Goal: Information Seeking & Learning: Learn about a topic

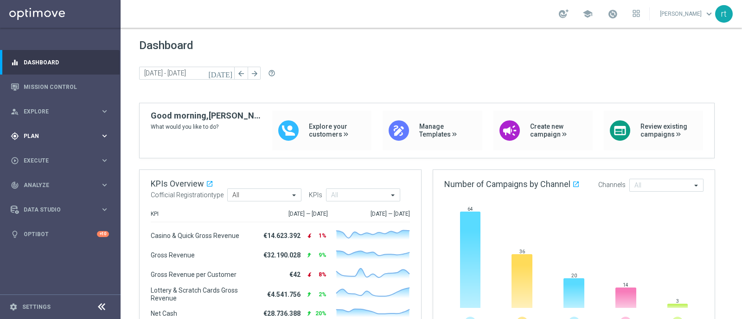
click at [38, 137] on span "Plan" at bounding box center [62, 136] width 76 height 6
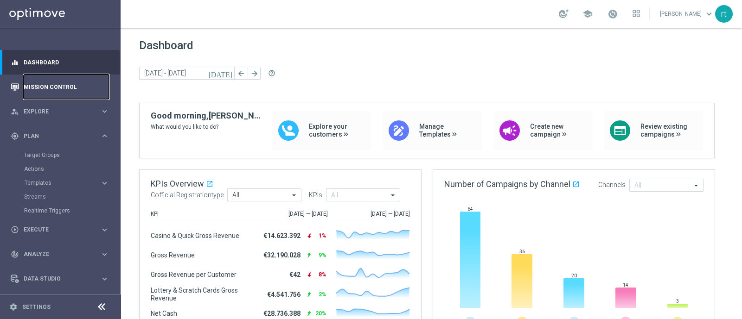
click at [58, 90] on link "Mission Control" at bounding box center [66, 87] width 85 height 25
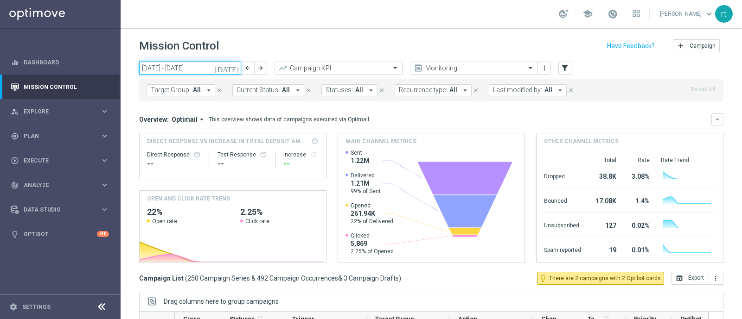
click at [197, 68] on input "01 Sep 2025 - 07 Sep 2025" at bounding box center [190, 68] width 102 height 13
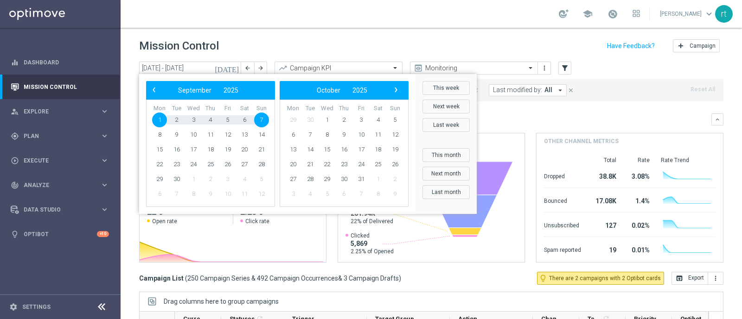
click at [287, 46] on div "Mission Control add Campaign" at bounding box center [431, 46] width 584 height 18
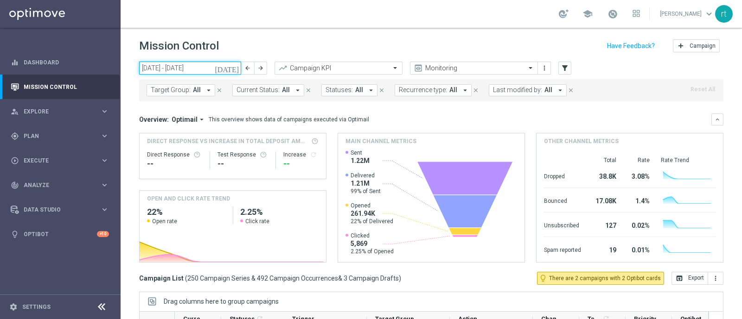
click at [200, 72] on input "01 Sep 2025 - 07 Sep 2025" at bounding box center [190, 68] width 102 height 13
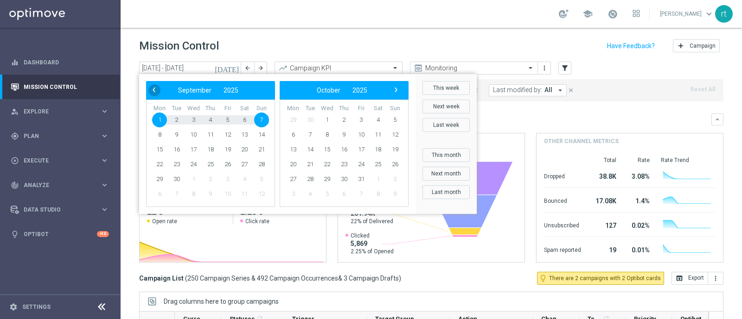
click at [153, 93] on span "‹" at bounding box center [154, 90] width 12 height 12
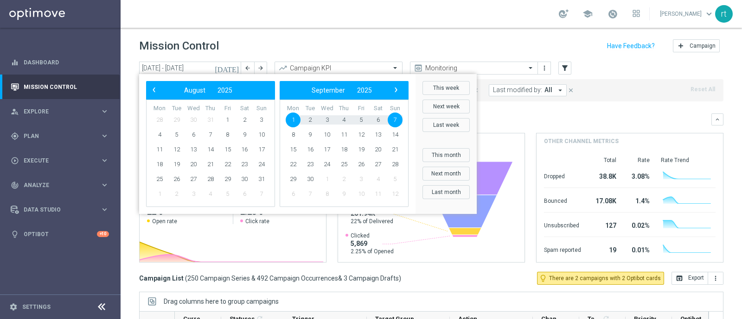
click at [331, 34] on header "Mission Control add Campaign" at bounding box center [431, 45] width 621 height 34
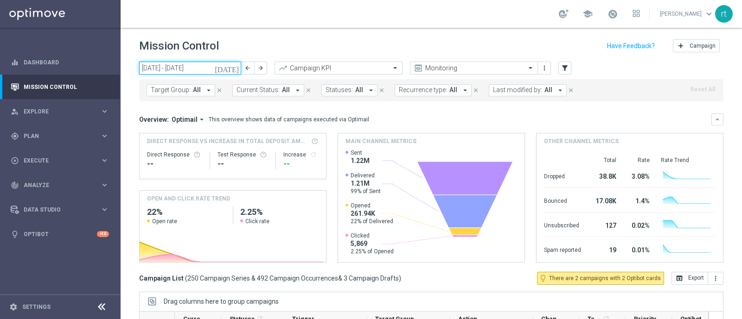
click at [216, 67] on input "01 Sep 2025 - 07 Sep 2025" at bounding box center [190, 68] width 102 height 13
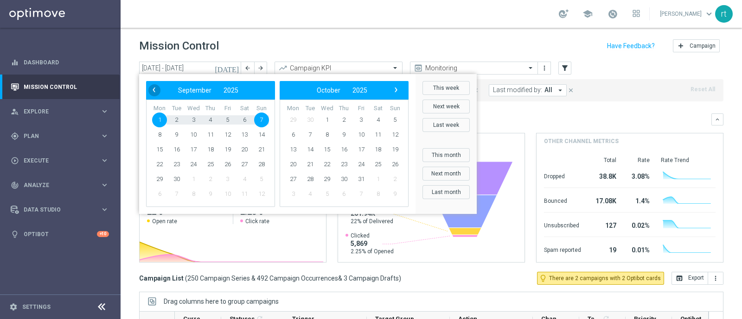
click at [153, 89] on span "‹" at bounding box center [154, 90] width 12 height 12
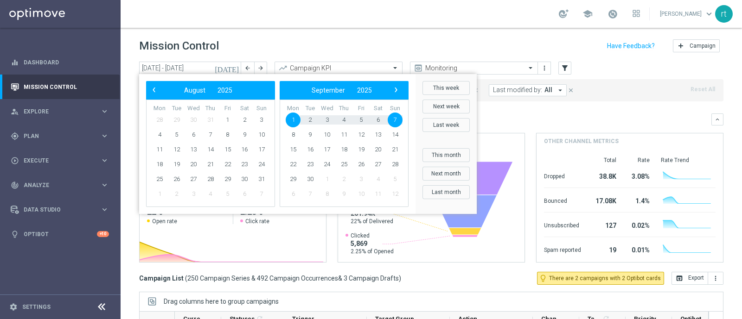
click at [369, 35] on header "Mission Control add Campaign" at bounding box center [431, 45] width 621 height 34
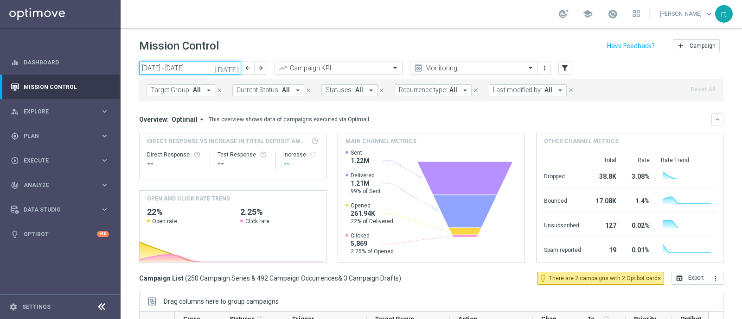
click at [190, 66] on input "01 Sep 2025 - 07 Sep 2025" at bounding box center [190, 68] width 102 height 13
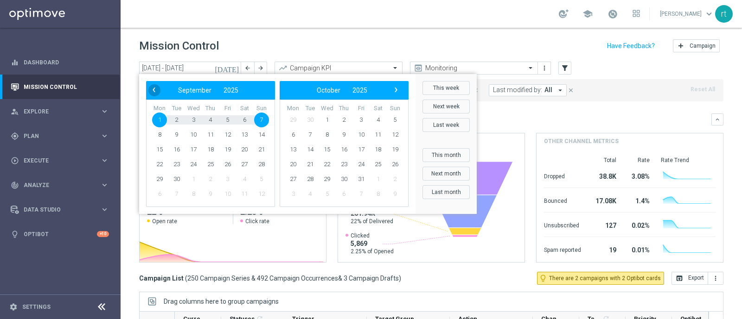
click at [156, 90] on span "‹" at bounding box center [154, 90] width 12 height 12
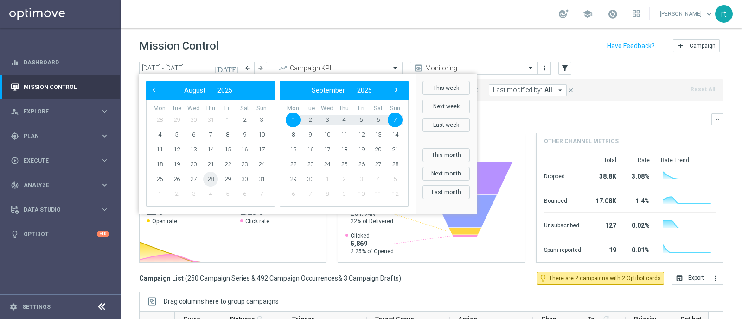
click at [210, 177] on span "28" at bounding box center [210, 179] width 15 height 15
type input "28 Aug 2025 - 28 Aug 2025"
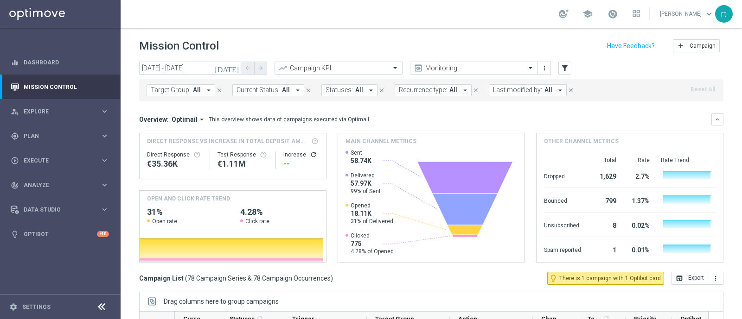
click at [281, 34] on header "Mission Control add Campaign" at bounding box center [431, 45] width 621 height 34
click at [322, 48] on div "Mission Control add Campaign" at bounding box center [431, 46] width 584 height 18
click at [512, 93] on span "Last modified by:" at bounding box center [517, 90] width 49 height 8
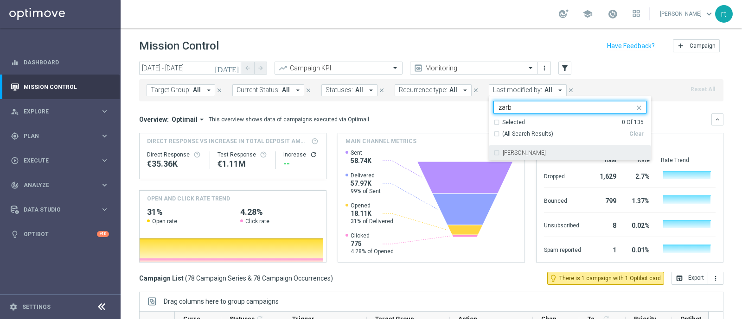
click at [508, 151] on label "Elena Zarbin" at bounding box center [523, 153] width 43 height 6
type input "zarb"
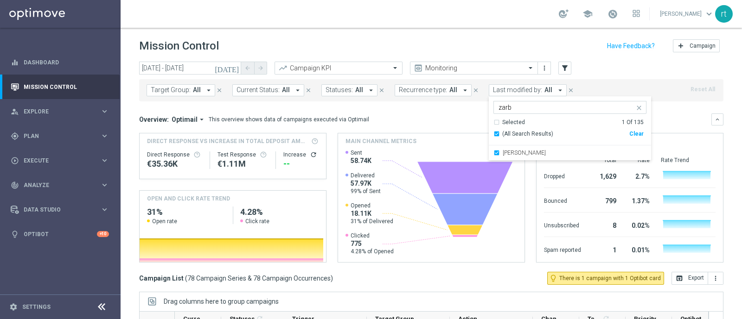
click at [486, 39] on div "Mission Control add Campaign" at bounding box center [431, 46] width 584 height 18
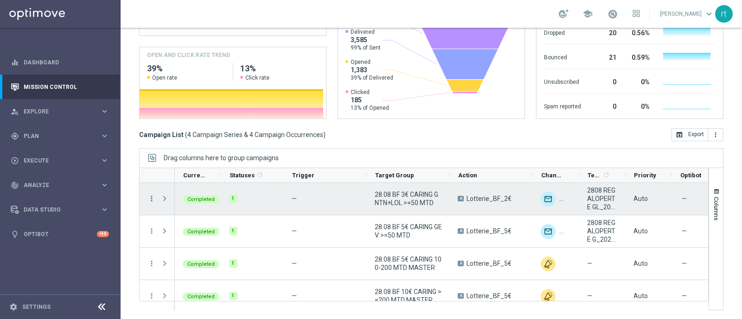
click at [153, 200] on icon "more_vert" at bounding box center [151, 199] width 8 height 8
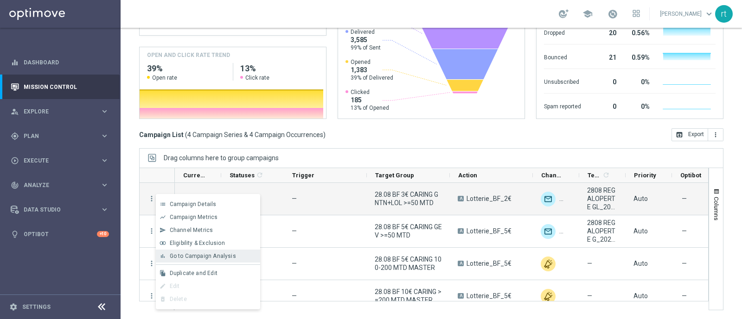
click at [189, 258] on span "Go to Campaign Analysis" at bounding box center [203, 256] width 66 height 6
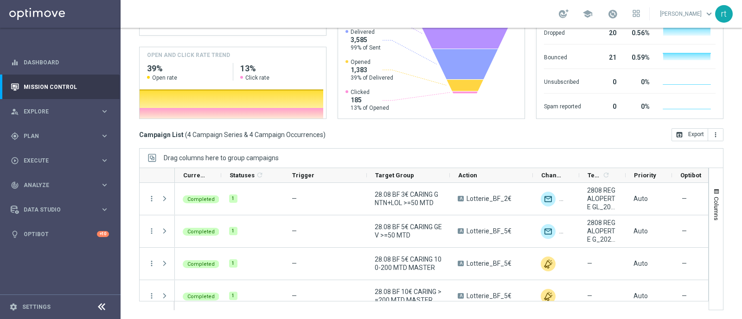
click at [151, 231] on icon "more_vert" at bounding box center [151, 231] width 8 height 8
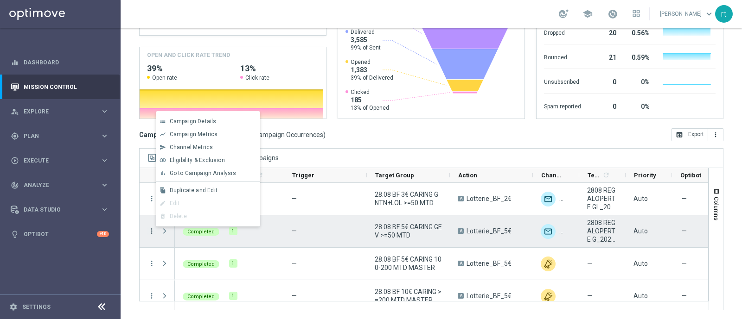
click at [151, 232] on icon "more_vert" at bounding box center [151, 231] width 8 height 8
click at [217, 175] on span "Go to Campaign Analysis" at bounding box center [203, 173] width 66 height 6
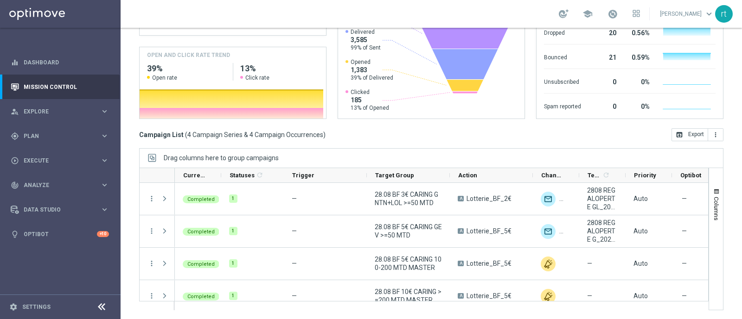
click at [152, 291] on div "more_vert" at bounding box center [148, 296] width 17 height 32
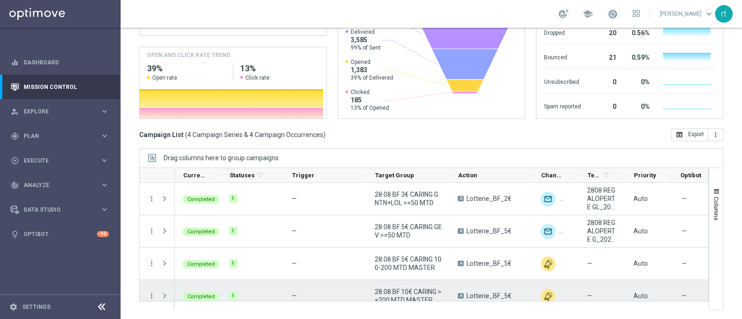
scroll to position [11, 0]
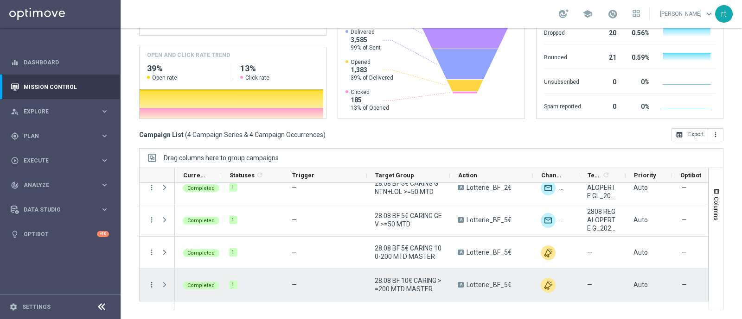
click at [152, 284] on icon "more_vert" at bounding box center [151, 285] width 8 height 8
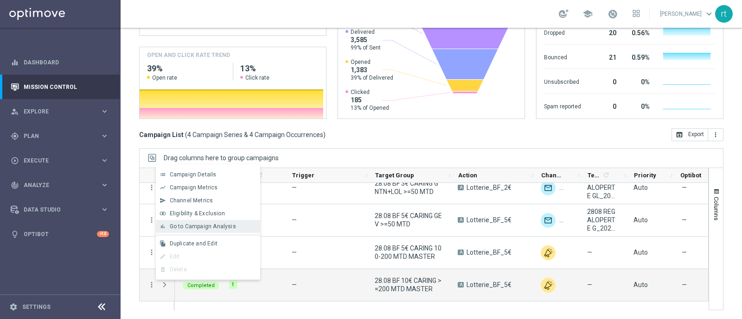
click at [209, 230] on span "Go to Campaign Analysis" at bounding box center [203, 226] width 66 height 6
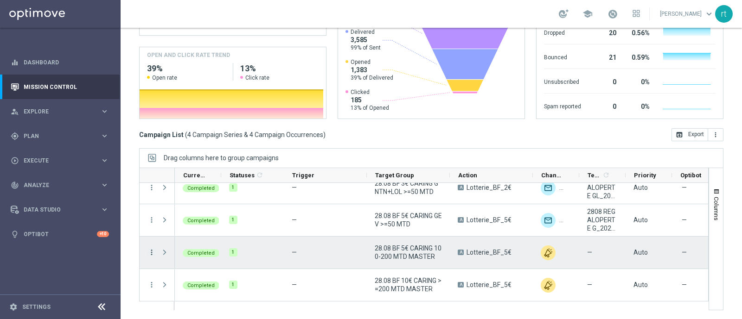
click at [153, 251] on icon "more_vert" at bounding box center [151, 252] width 8 height 8
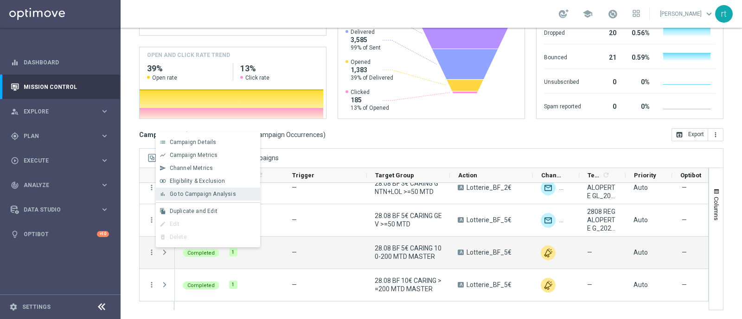
click at [212, 199] on div "bar_chart Go to Campaign Analysis" at bounding box center [208, 194] width 104 height 13
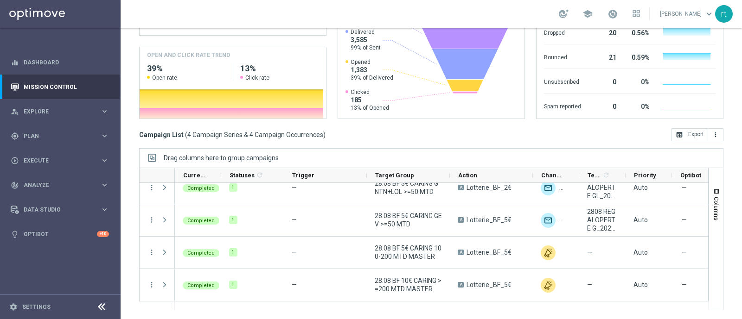
click at [374, 147] on div "today 28 Aug 2025 - 28 Aug 2025 arrow_back arrow_forward Campaign KPI trending_…" at bounding box center [431, 42] width 621 height 249
click at [46, 138] on span "Plan" at bounding box center [62, 136] width 76 height 6
click at [44, 154] on link "Target Groups" at bounding box center [60, 155] width 72 height 7
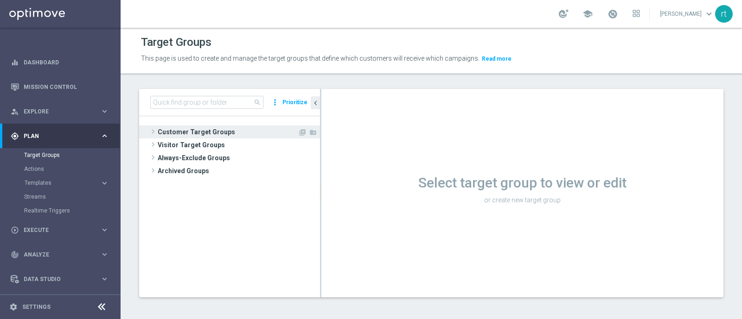
click at [201, 133] on span "Customer Target Groups" at bounding box center [228, 132] width 140 height 13
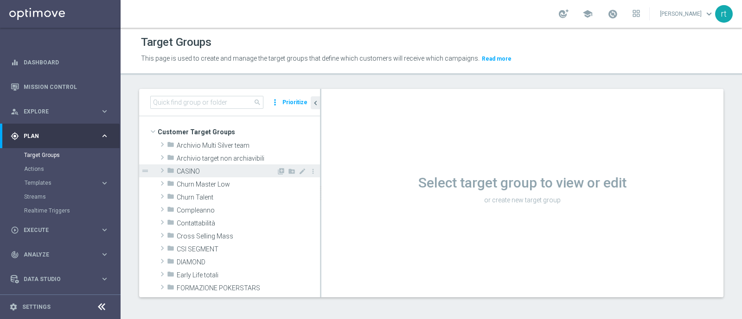
click at [194, 168] on span "CASINO" at bounding box center [227, 172] width 100 height 8
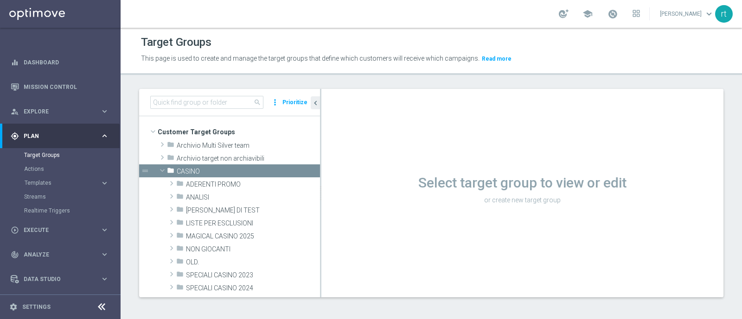
click at [287, 28] on header "Target Groups This page is used to create and manage the target groups that def…" at bounding box center [431, 51] width 621 height 47
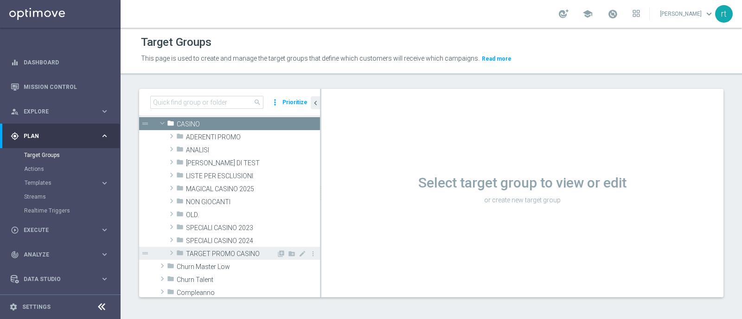
click at [206, 248] on div "folder TARGET PROMO CASINO" at bounding box center [226, 253] width 100 height 13
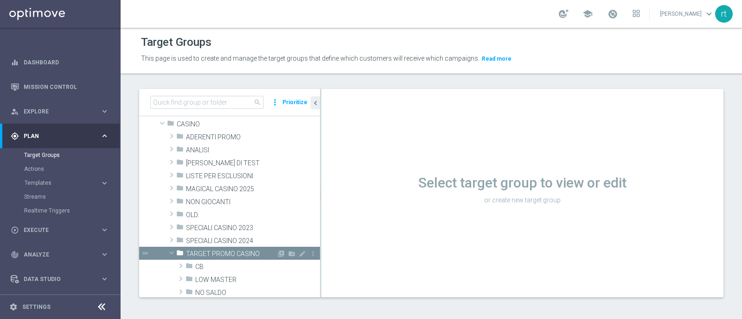
scroll to position [111, 0]
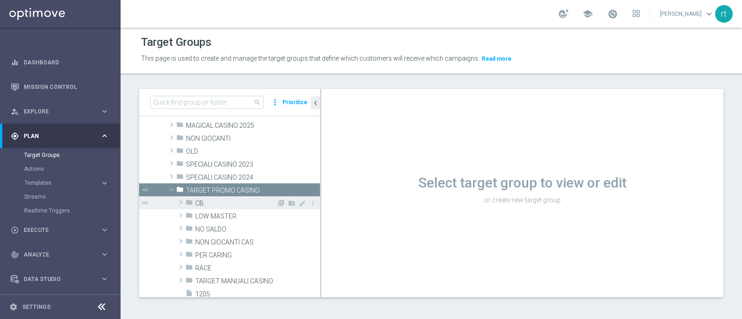
click at [217, 204] on span "CB" at bounding box center [235, 204] width 81 height 8
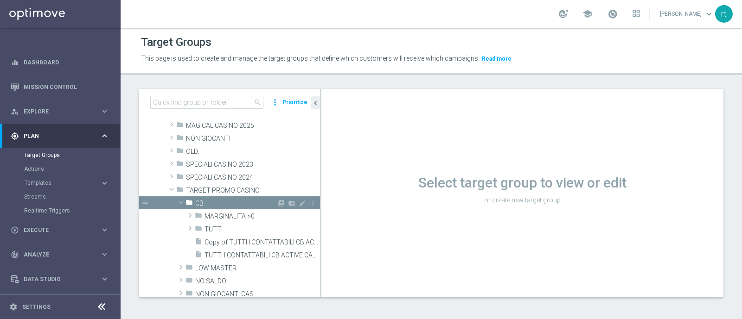
click at [217, 204] on span "CB" at bounding box center [235, 204] width 81 height 8
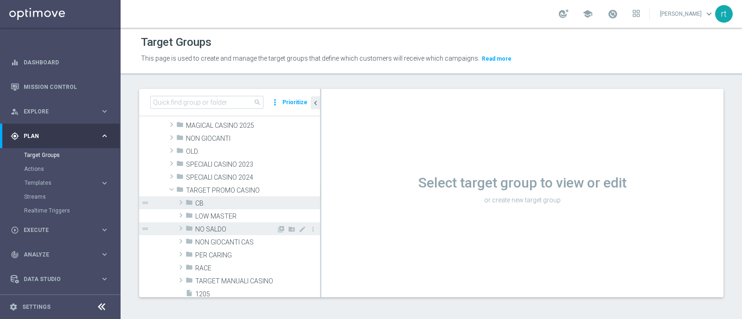
click at [211, 229] on span "NO SALDO" at bounding box center [235, 230] width 81 height 8
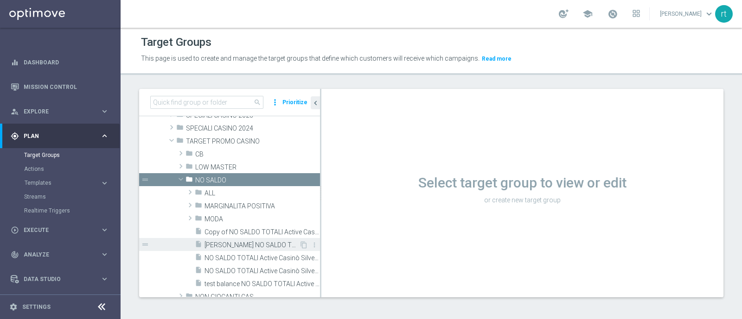
scroll to position [206, 0]
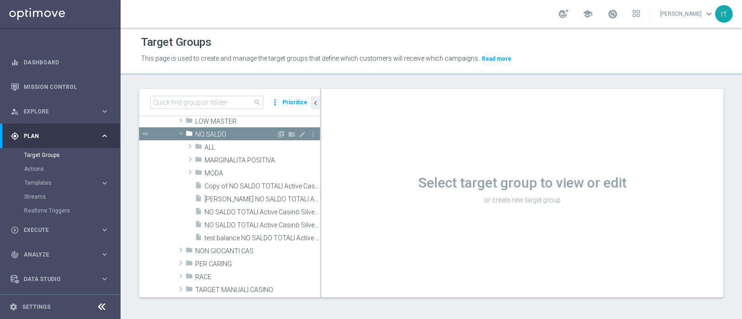
click at [222, 133] on span "NO SALDO" at bounding box center [235, 135] width 81 height 8
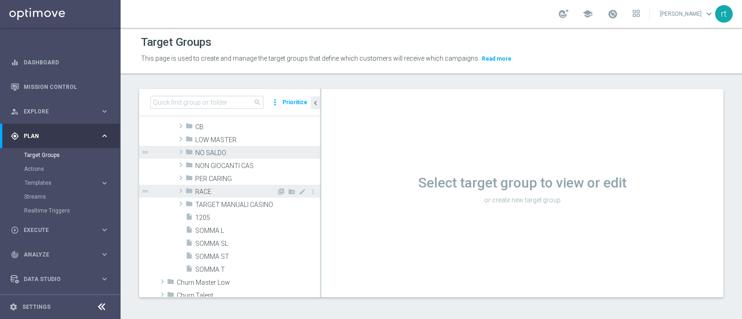
scroll to position [141, 0]
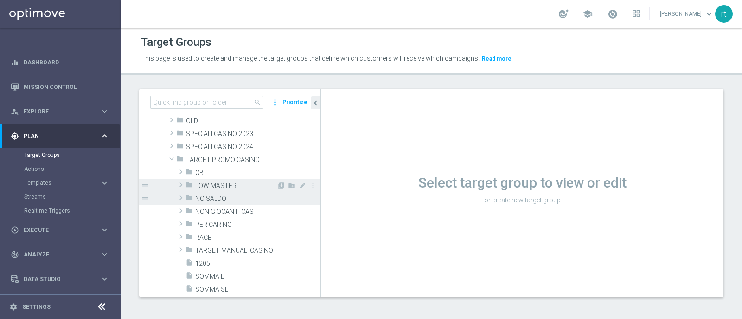
click at [211, 187] on span "LOW MASTER" at bounding box center [235, 186] width 81 height 8
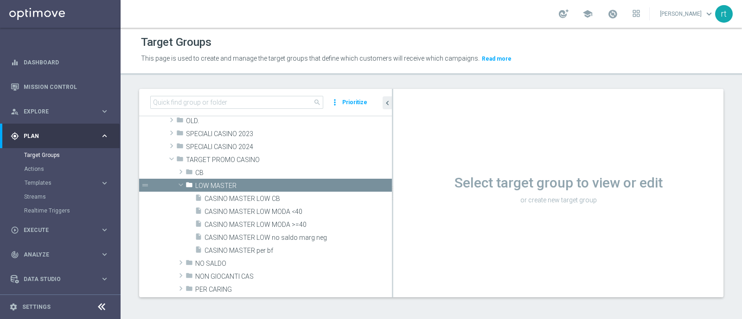
drag, startPoint x: 320, startPoint y: 220, endPoint x: 432, endPoint y: 221, distance: 111.7
click at [432, 221] on as-split "search more_vert Prioritize Customer Target Groups library_add create_new_folder" at bounding box center [431, 193] width 584 height 209
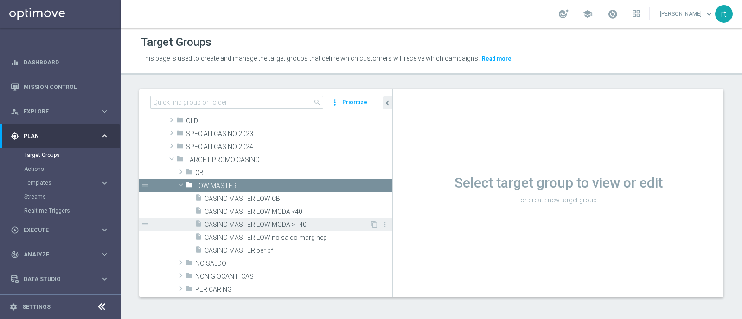
click at [285, 228] on span "CASINO MASTER LOW MODA >=40" at bounding box center [286, 225] width 165 height 8
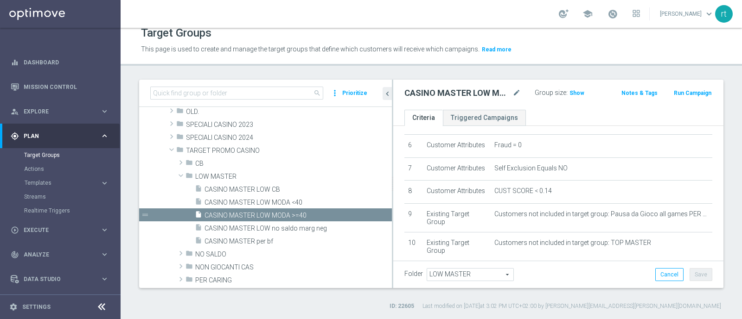
scroll to position [371, 0]
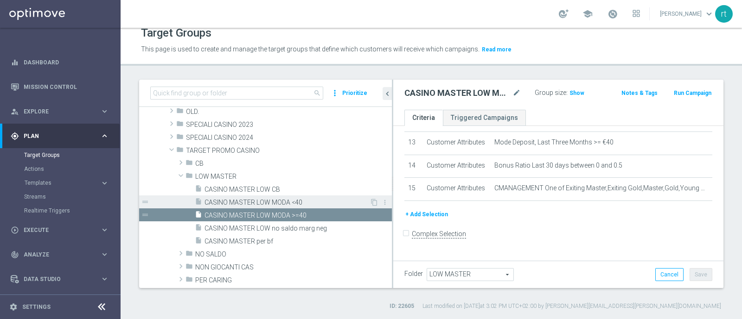
click at [283, 201] on span "CASINO MASTER LOW MODA <40" at bounding box center [286, 203] width 165 height 8
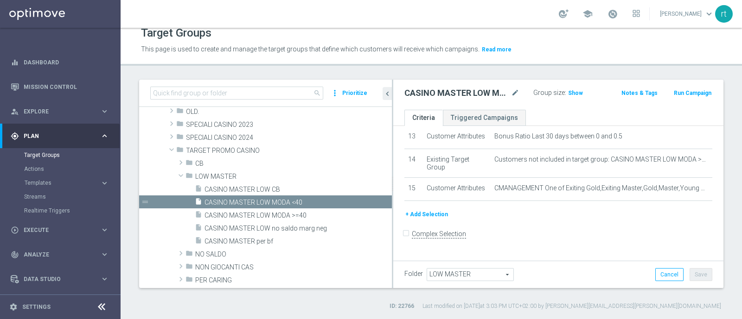
scroll to position [358, 0]
click at [515, 26] on div "school [PERSON_NAME] keyboard_arrow_down rt" at bounding box center [431, 14] width 621 height 28
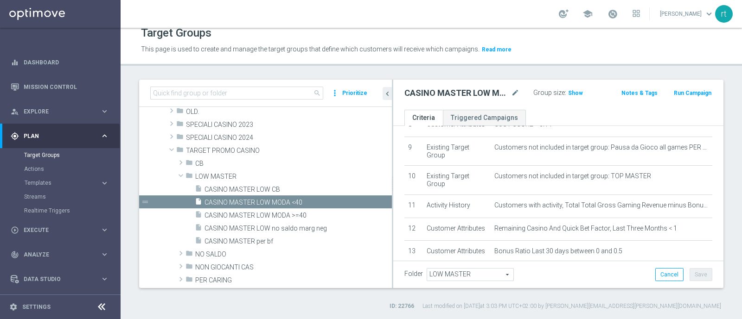
scroll to position [203, 0]
click at [361, 19] on div "school [PERSON_NAME] keyboard_arrow_down rt" at bounding box center [431, 14] width 621 height 28
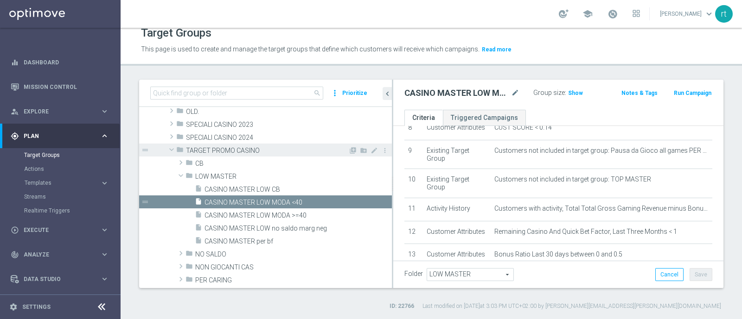
click at [234, 152] on span "TARGET PROMO CASINO" at bounding box center [267, 151] width 162 height 8
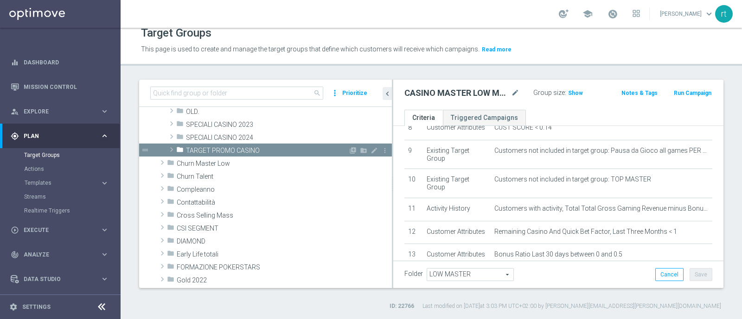
scroll to position [0, 0]
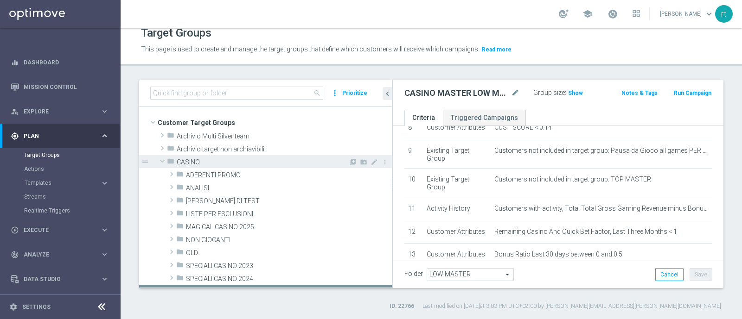
click at [229, 164] on span "CASINO" at bounding box center [263, 163] width 172 height 8
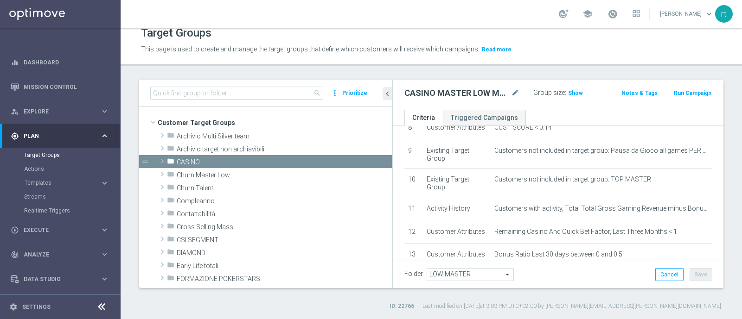
click at [398, 29] on div "Target Groups" at bounding box center [431, 33] width 580 height 18
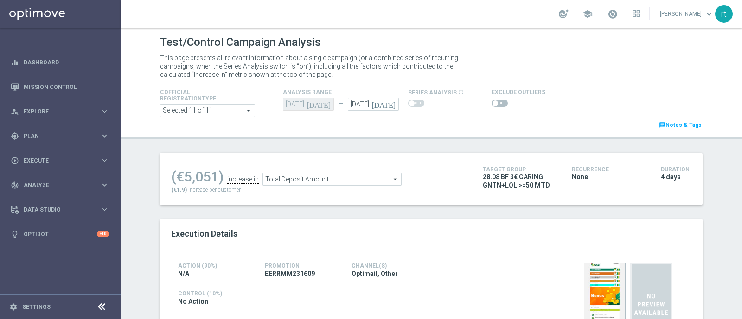
click at [440, 173] on ul "(€5,051) increase in Total Deposit Amount Total Deposit Amount arrow_drop_down …" at bounding box center [320, 175] width 302 height 22
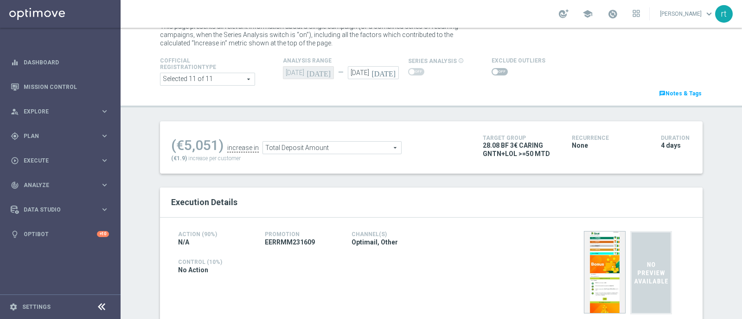
scroll to position [31, 0]
click at [320, 146] on span "Total Deposit Amount" at bounding box center [332, 149] width 138 height 12
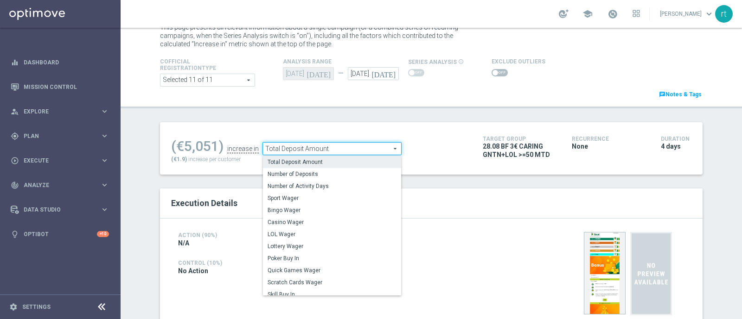
click at [356, 124] on div "(€5,051) increase in Total Deposit Amount Total Deposit Amount arrow_drop_down …" at bounding box center [431, 148] width 542 height 52
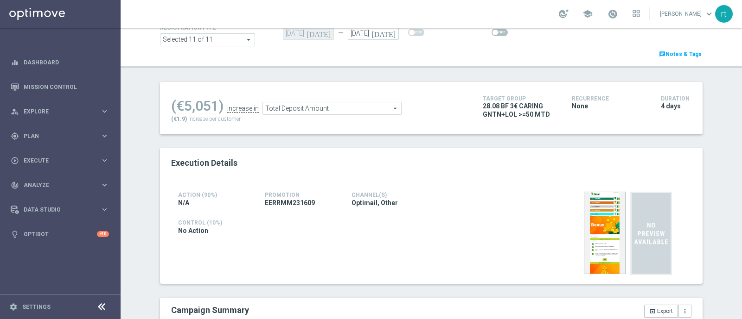
scroll to position [71, 0]
click at [491, 33] on span at bounding box center [499, 31] width 16 height 7
click at [491, 33] on input "checkbox" at bounding box center [499, 31] width 16 height 7
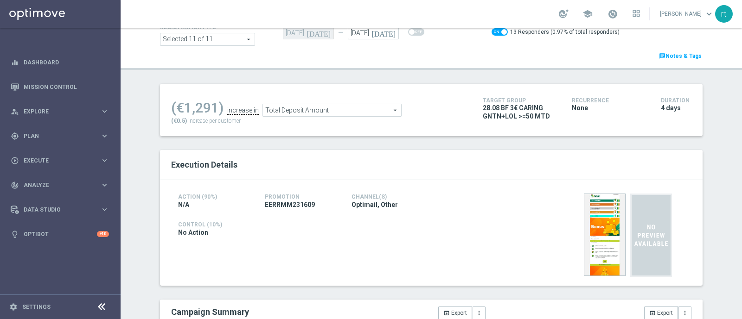
scroll to position [3, 0]
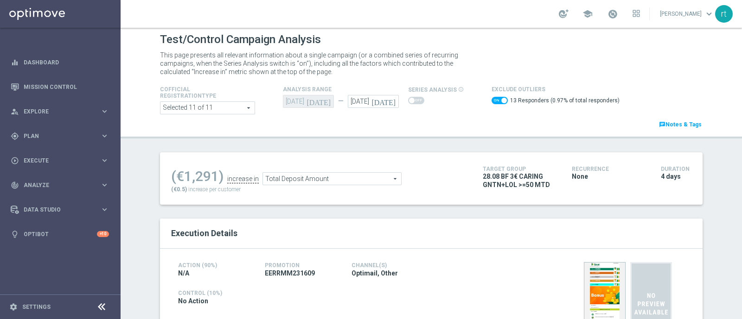
click at [491, 97] on span at bounding box center [499, 100] width 16 height 7
click at [491, 97] on input "checkbox" at bounding box center [499, 100] width 16 height 7
checkbox input "false"
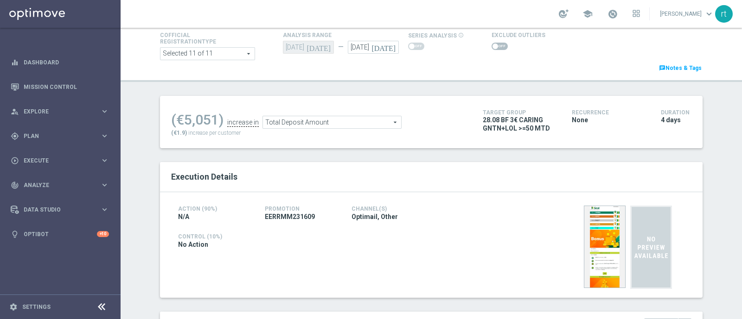
scroll to position [56, 0]
click at [294, 125] on span "Total Deposit Amount" at bounding box center [332, 123] width 138 height 12
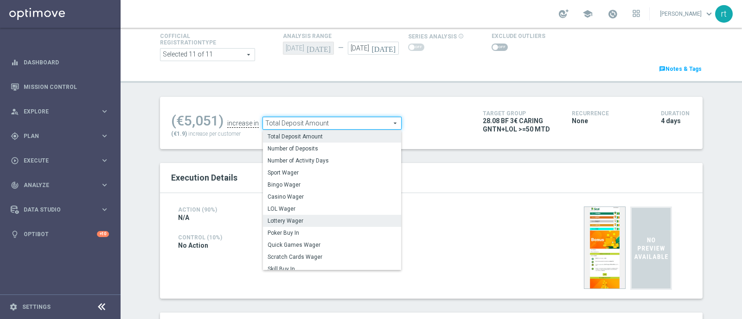
click at [285, 220] on span "Lottery Wager" at bounding box center [331, 220] width 129 height 7
type input "Lottery Wager"
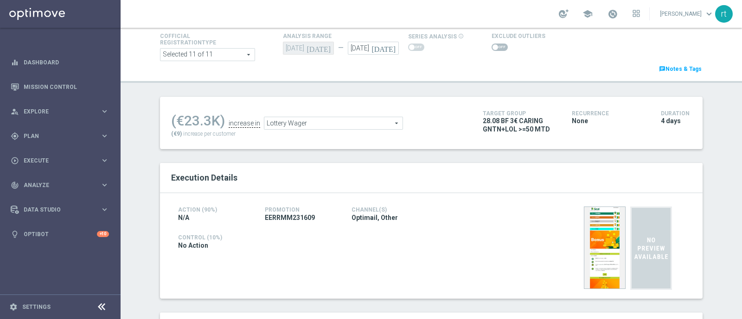
scroll to position [307, 0]
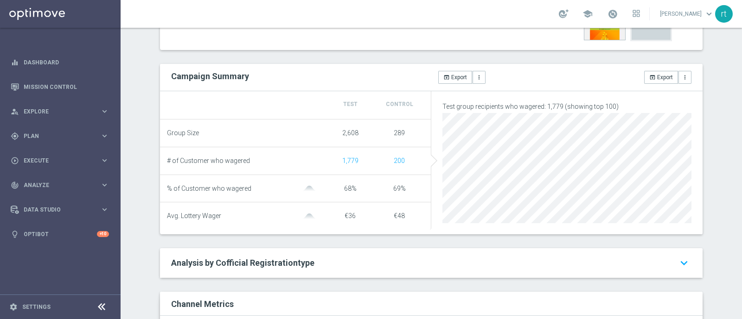
scroll to position [0, 0]
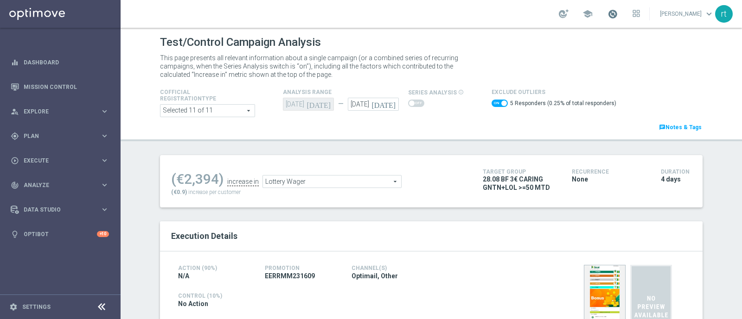
click at [617, 14] on span at bounding box center [612, 14] width 10 height 10
click at [482, 39] on div "Test/Control Campaign Analysis" at bounding box center [431, 42] width 542 height 18
click at [491, 106] on span at bounding box center [499, 103] width 16 height 7
click at [491, 106] on input "checkbox" at bounding box center [499, 103] width 16 height 7
checkbox input "false"
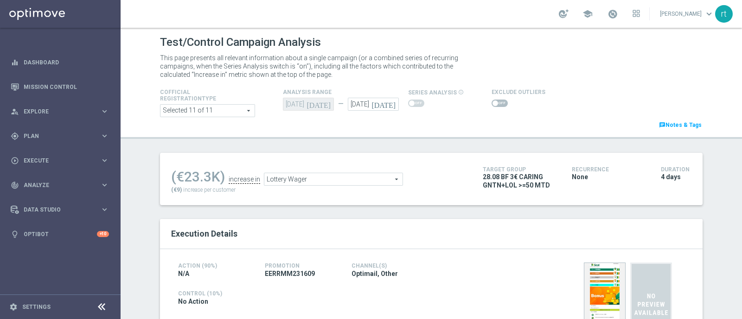
click at [335, 180] on span "Lottery Wager" at bounding box center [333, 179] width 138 height 12
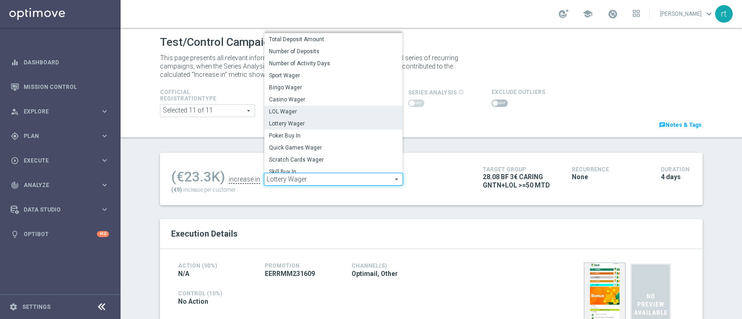
click at [290, 110] on span "LOL Wager" at bounding box center [333, 111] width 129 height 7
type input "LOL Wager"
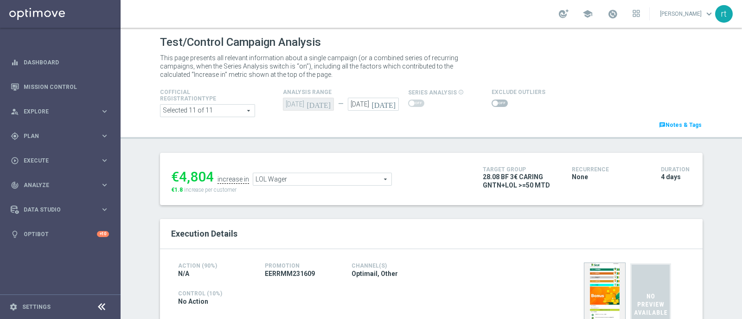
click at [494, 104] on span at bounding box center [499, 103] width 16 height 7
click at [494, 104] on input "checkbox" at bounding box center [499, 103] width 16 height 7
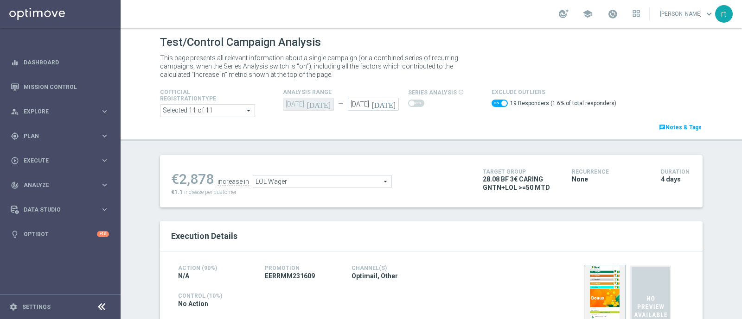
click at [306, 183] on span "LOL Wager" at bounding box center [322, 182] width 138 height 12
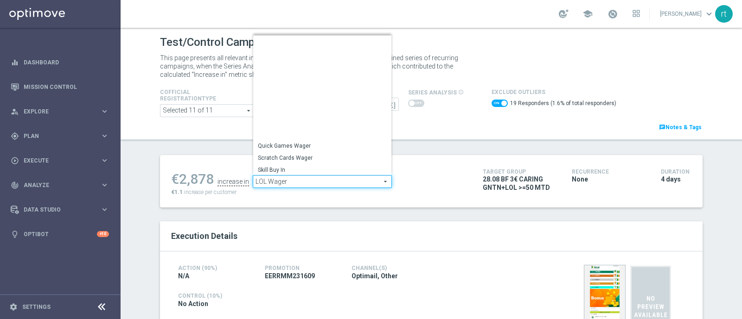
scroll to position [133, 0]
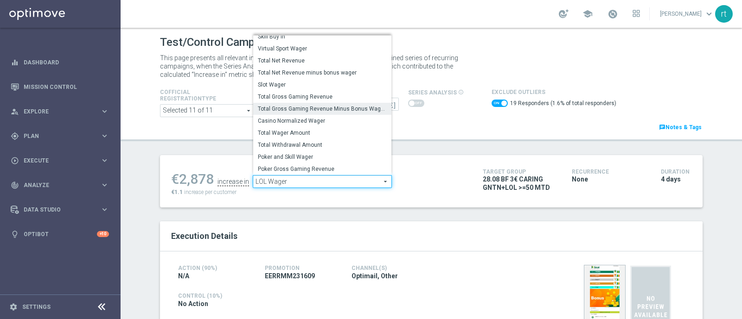
click at [301, 110] on span "Total Gross Gaming Revenue Minus Bonus Wagared" at bounding box center [322, 108] width 129 height 7
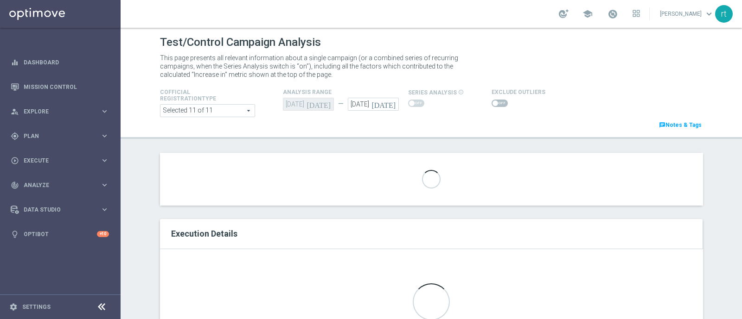
checkbox input "false"
type input "Total Gross Gaming Revenue Minus Bonus Wagared"
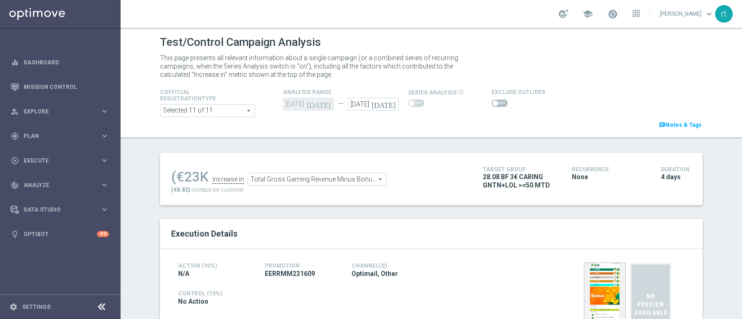
click at [491, 100] on span at bounding box center [499, 103] width 16 height 7
click at [491, 100] on input "checkbox" at bounding box center [499, 103] width 16 height 7
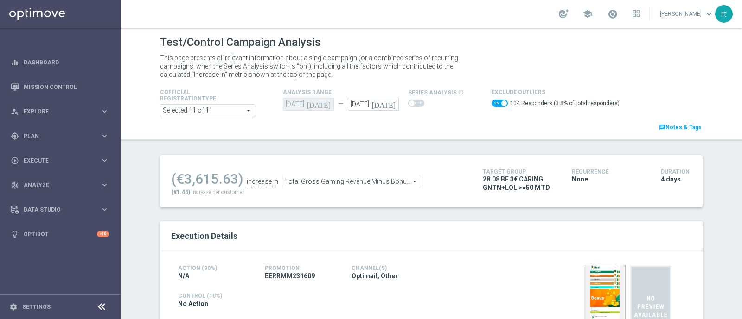
scroll to position [32, 0]
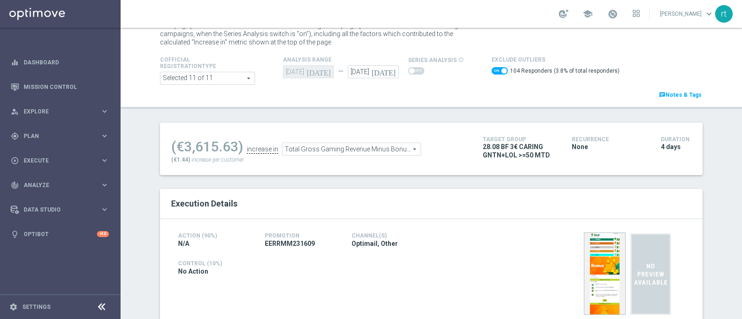
click at [491, 70] on span at bounding box center [499, 70] width 16 height 7
click at [491, 70] on input "checkbox" at bounding box center [499, 70] width 16 height 7
checkbox input "false"
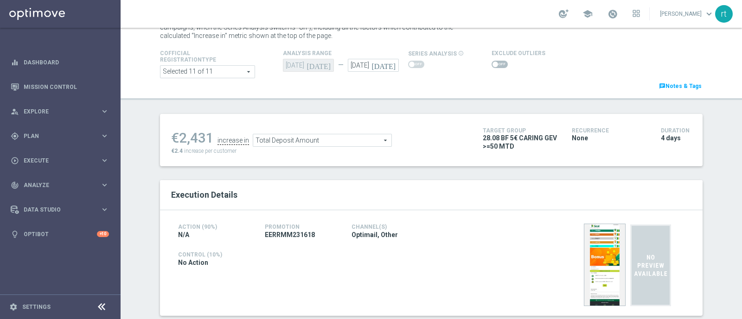
scroll to position [34, 0]
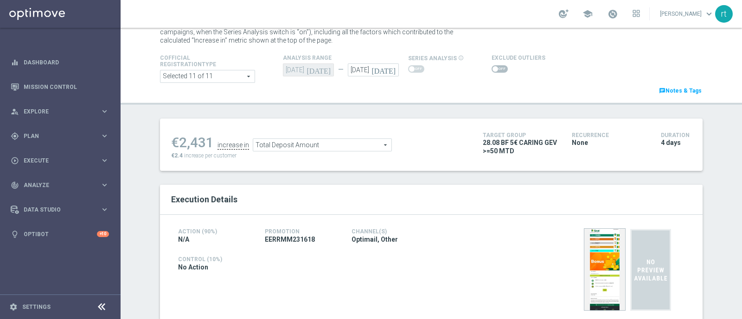
click at [491, 66] on span at bounding box center [499, 68] width 16 height 7
click at [491, 66] on input "checkbox" at bounding box center [499, 68] width 16 height 7
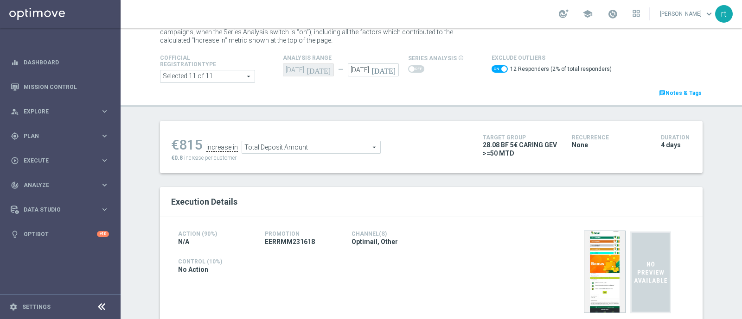
click at [326, 146] on span "Total Deposit Amount" at bounding box center [311, 147] width 138 height 12
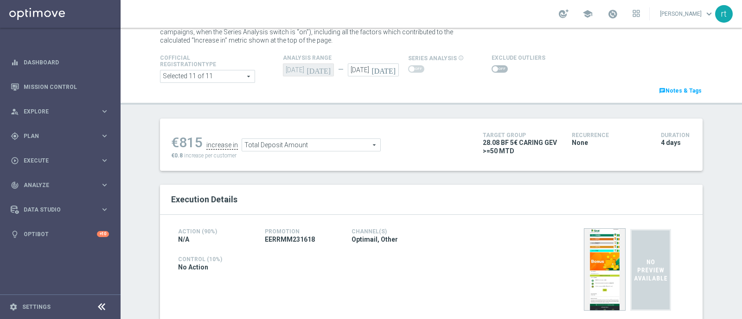
checkbox input "false"
click at [286, 151] on span "Lottery Wager" at bounding box center [311, 145] width 138 height 12
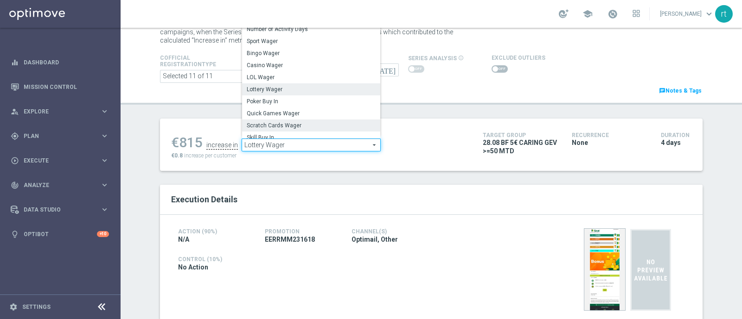
click at [283, 129] on span "Scratch Cards Wager" at bounding box center [311, 125] width 129 height 7
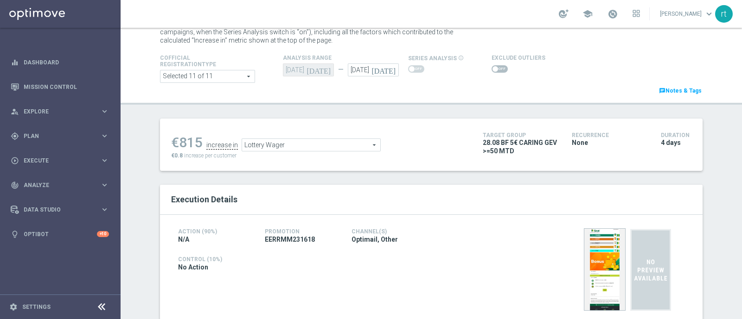
type input "Scratch Cards Wager"
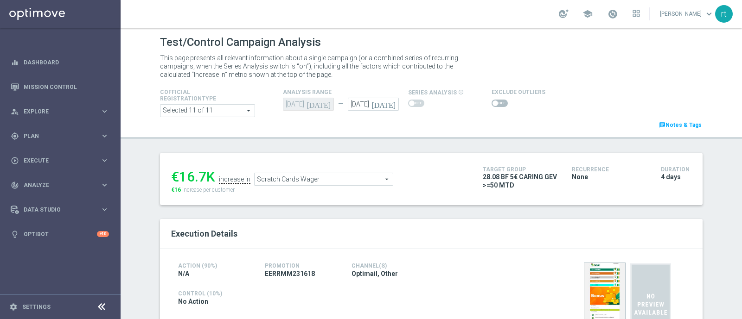
click at [411, 138] on header "Test/Control Campaign Analysis This page presents all relevant information abou…" at bounding box center [431, 83] width 621 height 111
click at [494, 105] on span at bounding box center [499, 103] width 16 height 7
click at [494, 105] on input "checkbox" at bounding box center [499, 103] width 16 height 7
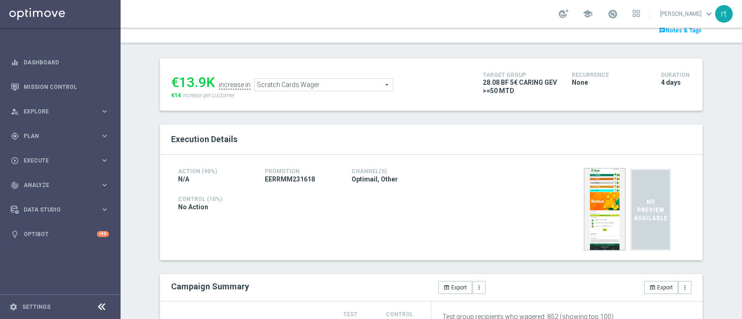
scroll to position [14, 0]
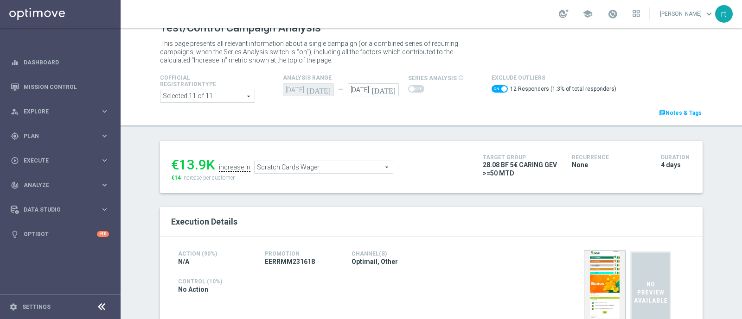
click at [491, 89] on span at bounding box center [499, 88] width 16 height 7
click at [491, 89] on input "checkbox" at bounding box center [499, 88] width 16 height 7
checkbox input "false"
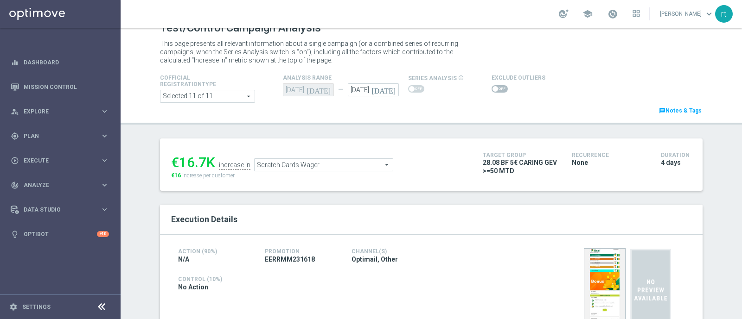
click at [346, 165] on span "Scratch Cards Wager" at bounding box center [323, 165] width 138 height 12
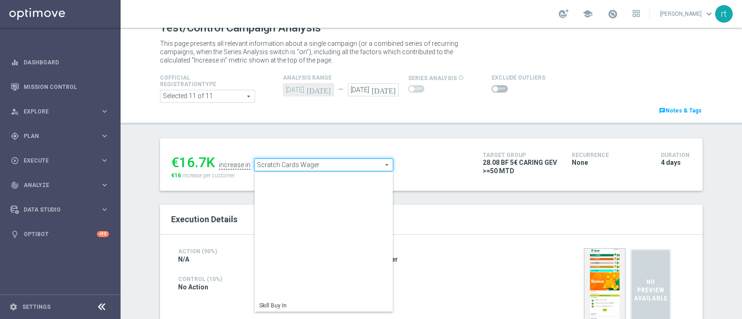
scroll to position [127, 0]
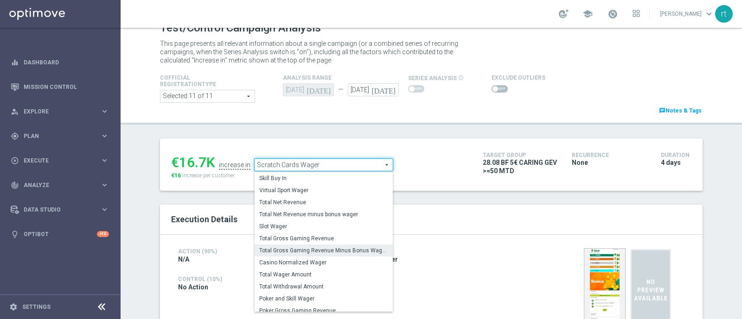
click at [306, 251] on span "Total Gross Gaming Revenue Minus Bonus Wagared" at bounding box center [323, 250] width 129 height 7
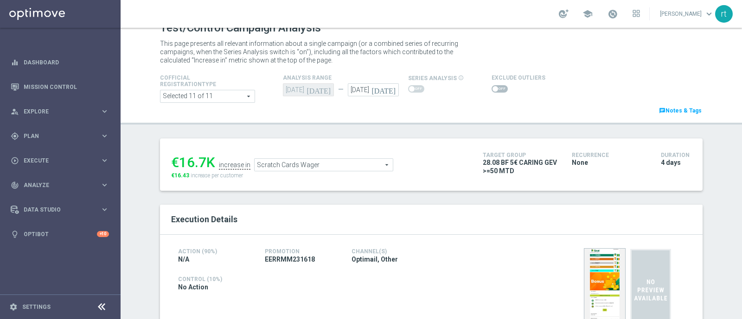
type input "Total Gross Gaming Revenue Minus Bonus Wagared"
click at [350, 145] on div "€3,080.93 increase in Total Gross Gaming Revenue Minus Bonus Wagared Total Gros…" at bounding box center [431, 165] width 542 height 52
click at [491, 93] on span at bounding box center [499, 88] width 16 height 7
click at [491, 93] on input "checkbox" at bounding box center [499, 88] width 16 height 7
checkbox input "true"
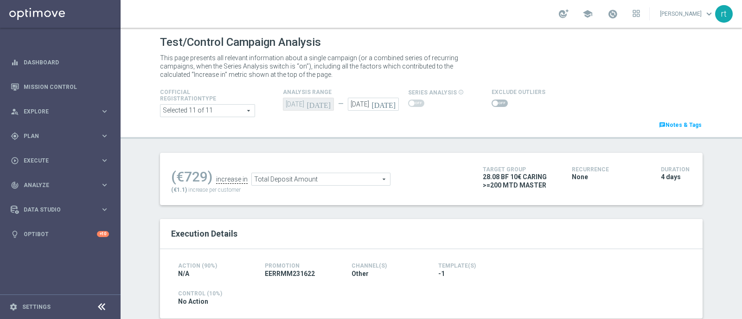
click at [491, 104] on span at bounding box center [499, 103] width 16 height 7
click at [491, 104] on input "checkbox" at bounding box center [499, 103] width 16 height 7
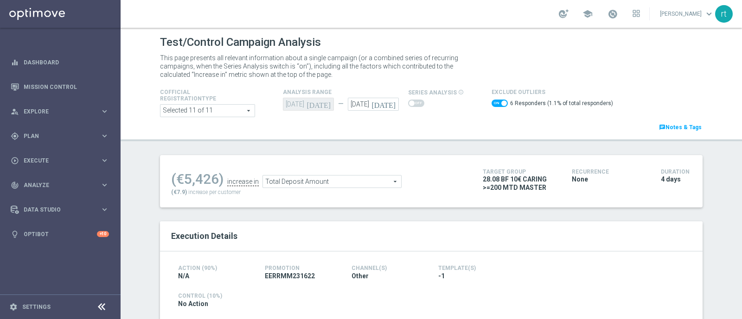
click at [491, 103] on span at bounding box center [499, 103] width 16 height 7
click at [491, 103] on input "checkbox" at bounding box center [499, 103] width 16 height 7
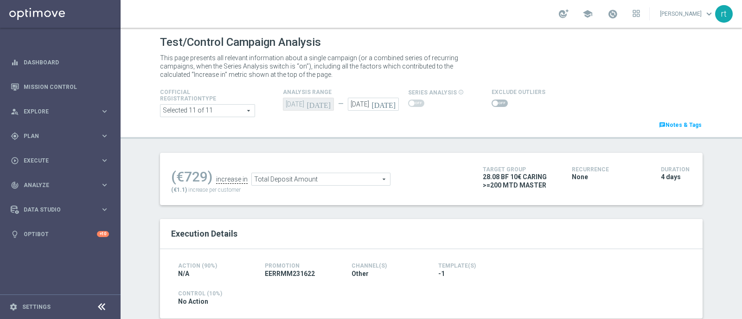
click at [496, 102] on span at bounding box center [499, 103] width 16 height 7
click at [496, 102] on input "checkbox" at bounding box center [499, 103] width 16 height 7
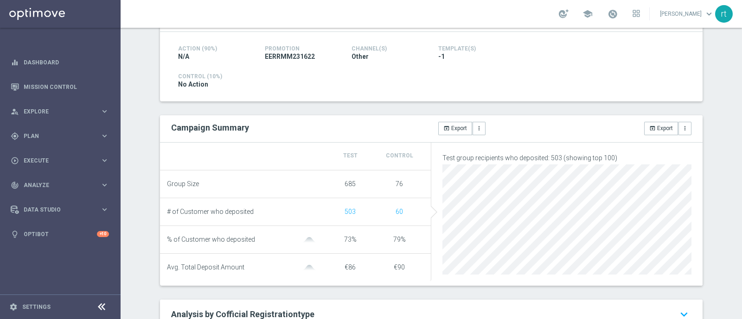
scroll to position [9, 0]
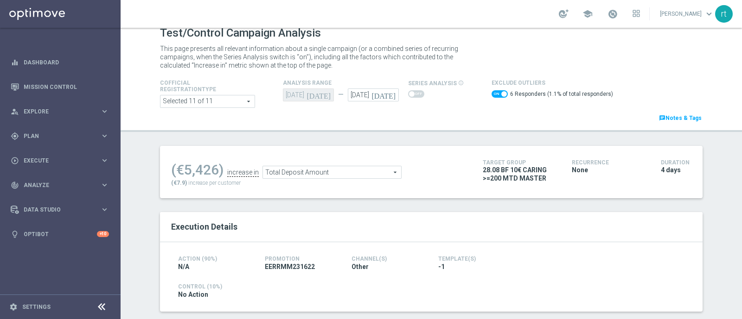
click at [491, 97] on span at bounding box center [499, 93] width 16 height 7
click at [491, 97] on input "checkbox" at bounding box center [499, 93] width 16 height 7
checkbox input "false"
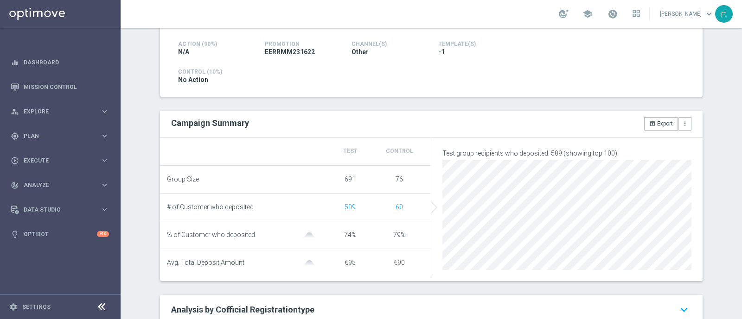
scroll to position [32, 0]
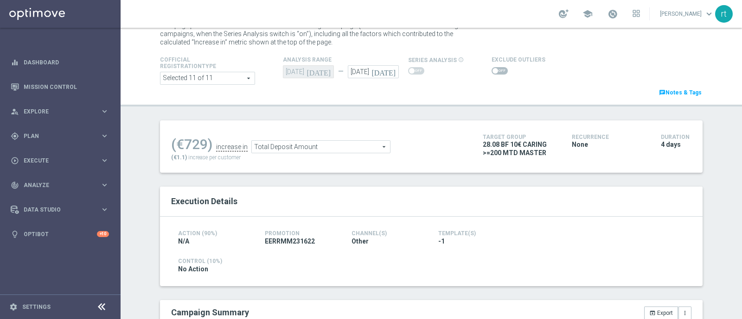
click at [324, 146] on span "Total Deposit Amount" at bounding box center [321, 147] width 138 height 12
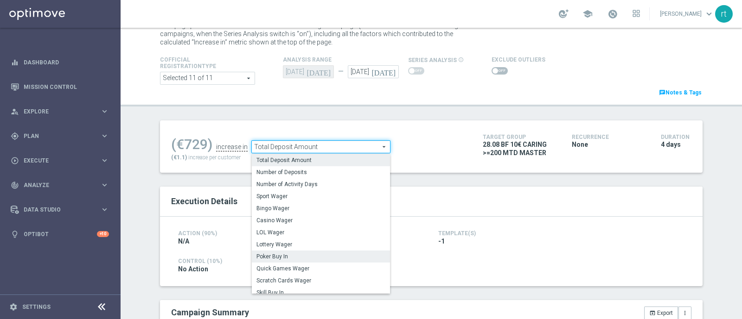
scroll to position [133, 0]
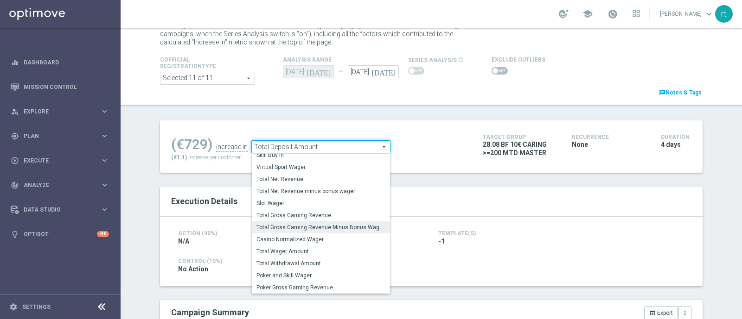
click at [297, 229] on span "Total Gross Gaming Revenue Minus Bonus Wagared" at bounding box center [320, 227] width 129 height 7
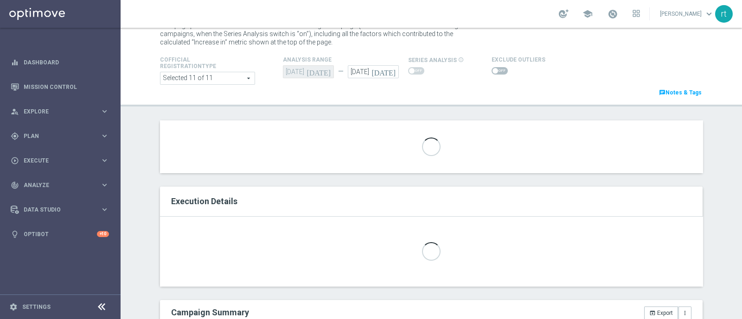
type input "Total Gross Gaming Revenue Minus Bonus Wagared"
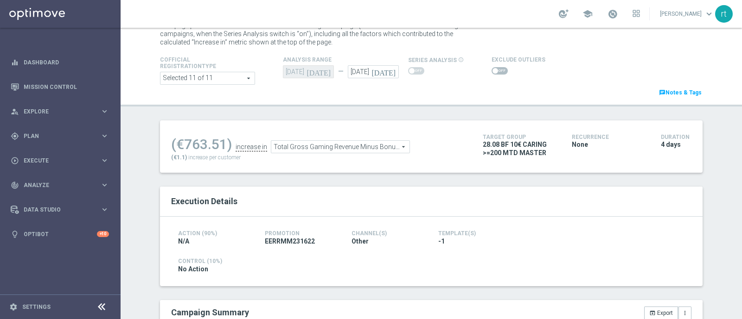
click at [494, 75] on span at bounding box center [499, 70] width 16 height 7
click at [494, 75] on input "checkbox" at bounding box center [499, 70] width 16 height 7
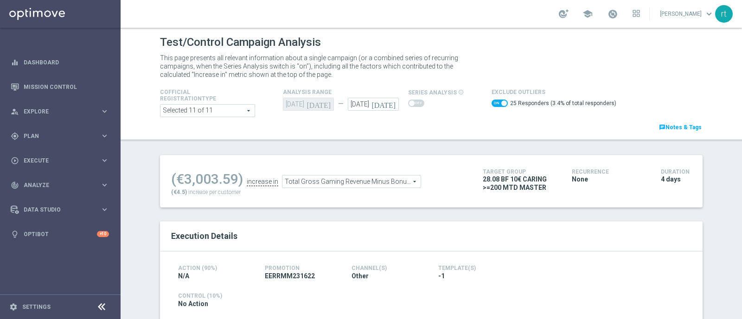
click at [491, 106] on span at bounding box center [499, 103] width 16 height 7
click at [491, 106] on input "checkbox" at bounding box center [499, 103] width 16 height 7
checkbox input "false"
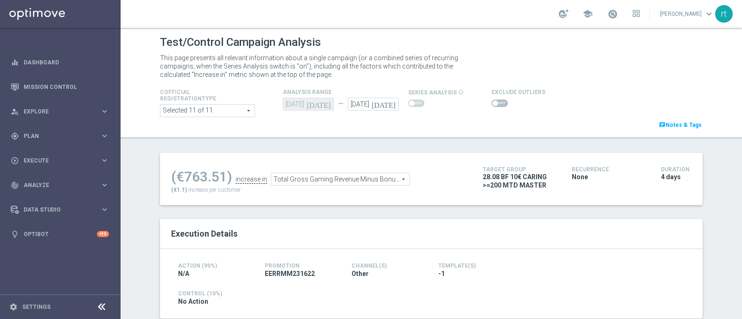
click at [351, 183] on span "Total Gross Gaming Revenue Minus Bonus Wagared" at bounding box center [340, 179] width 138 height 12
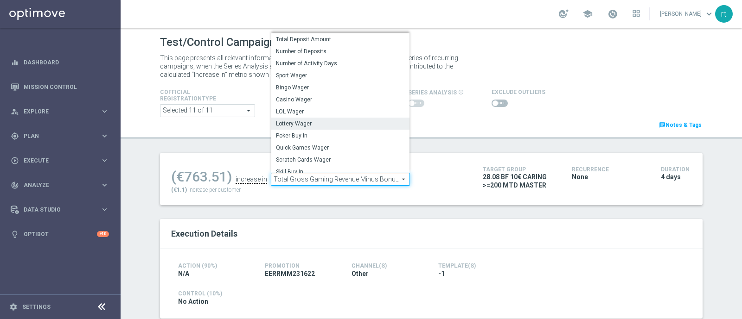
click at [316, 126] on span "Lottery Wager" at bounding box center [340, 123] width 129 height 7
type input "Lottery Wager"
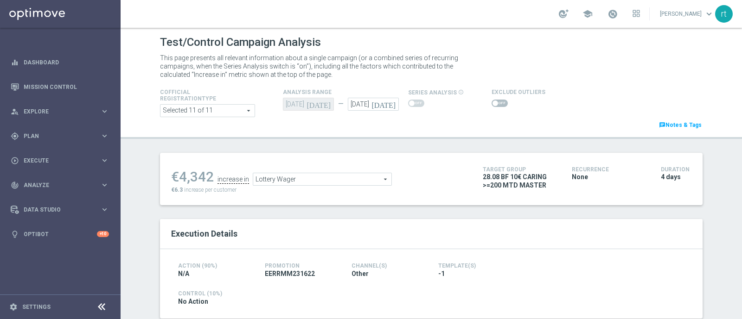
click at [494, 101] on span at bounding box center [499, 103] width 16 height 7
click at [494, 101] on input "checkbox" at bounding box center [499, 103] width 16 height 7
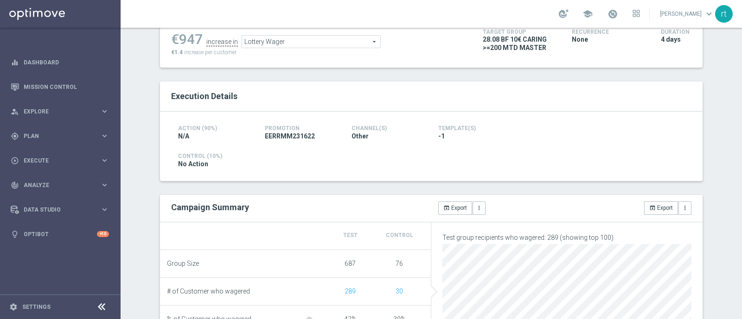
scroll to position [33, 0]
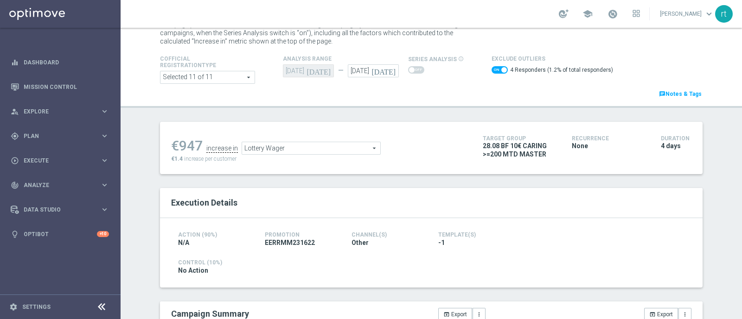
click at [321, 150] on span "Lottery Wager" at bounding box center [311, 148] width 138 height 12
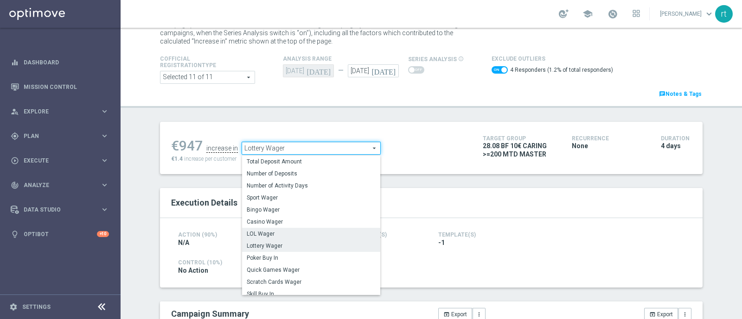
click at [272, 230] on span "LOL Wager" at bounding box center [311, 233] width 129 height 7
checkbox input "false"
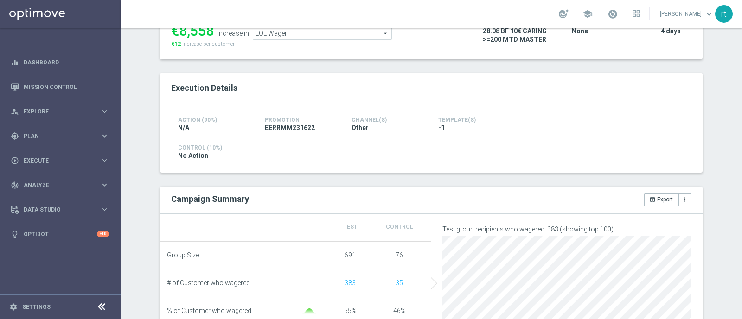
scroll to position [73, 0]
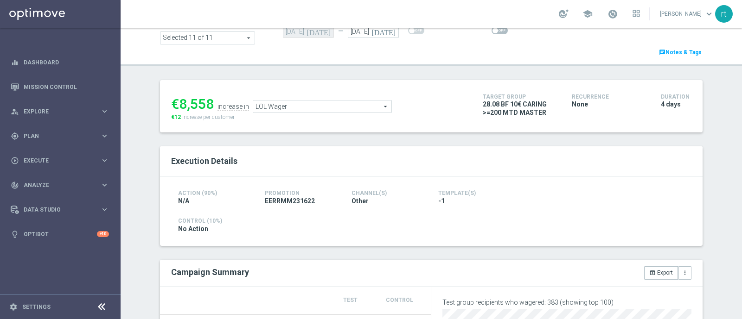
click at [294, 106] on span "LOL Wager" at bounding box center [322, 107] width 138 height 12
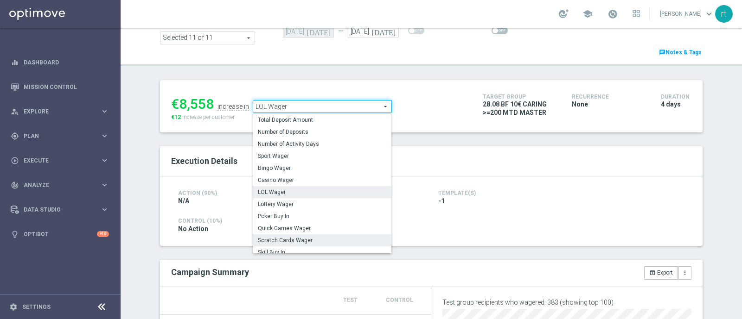
click at [283, 237] on span "Scratch Cards Wager" at bounding box center [322, 240] width 129 height 7
type input "Scratch Cards Wager"
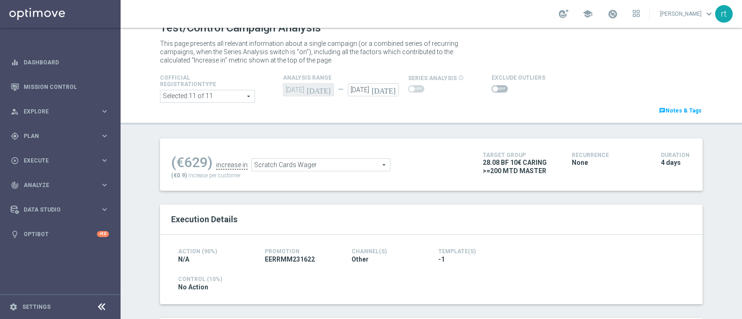
scroll to position [13, 0]
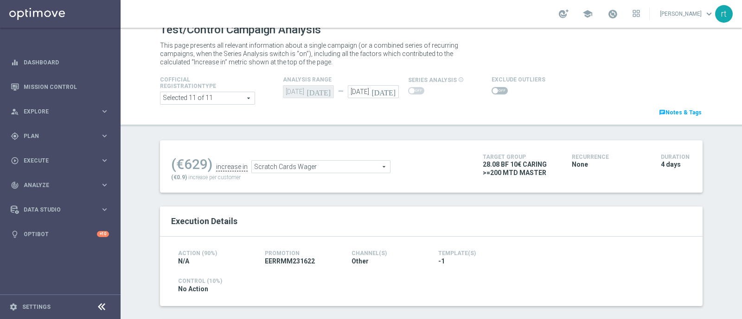
click at [491, 89] on span at bounding box center [499, 90] width 16 height 7
click at [491, 89] on input "checkbox" at bounding box center [499, 90] width 16 height 7
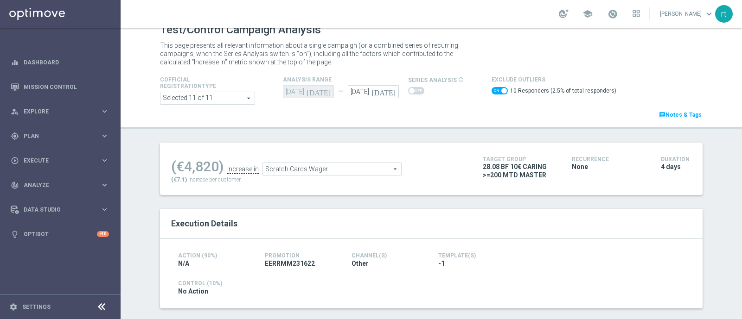
click at [491, 90] on span at bounding box center [499, 90] width 16 height 7
click at [491, 90] on input "checkbox" at bounding box center [499, 90] width 16 height 7
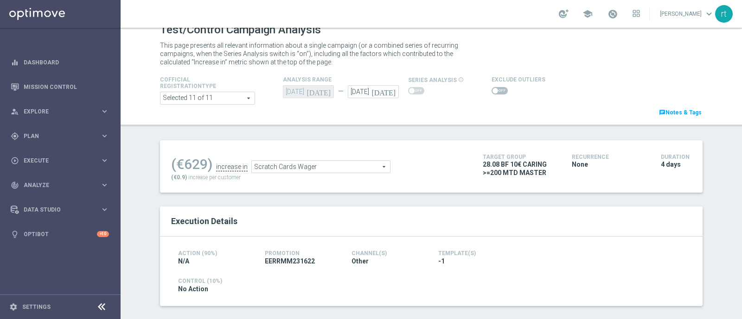
click at [287, 172] on span "Scratch Cards Wager" at bounding box center [321, 167] width 138 height 12
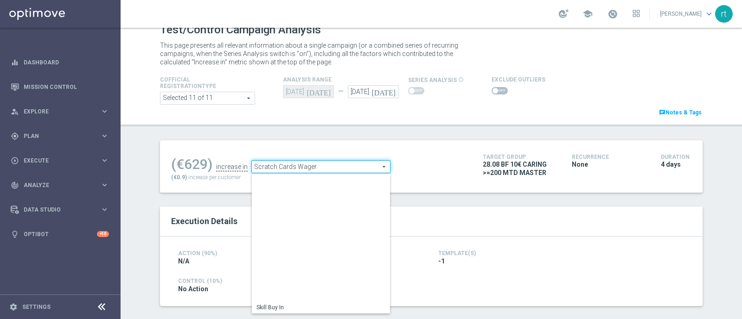
scroll to position [133, 0]
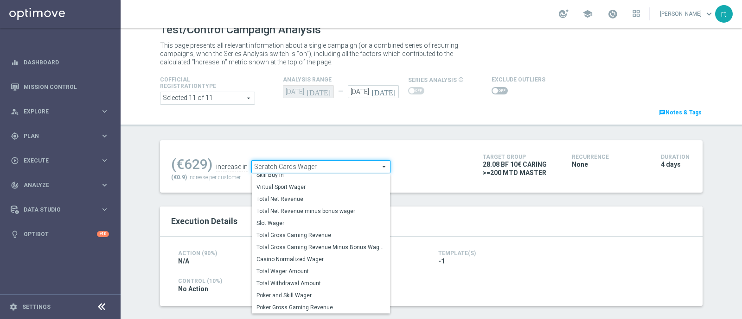
click at [418, 164] on ul "(€629) increase in Scratch Cards Wager Scratch Cards Wager arrow_drop_down sear…" at bounding box center [320, 163] width 302 height 22
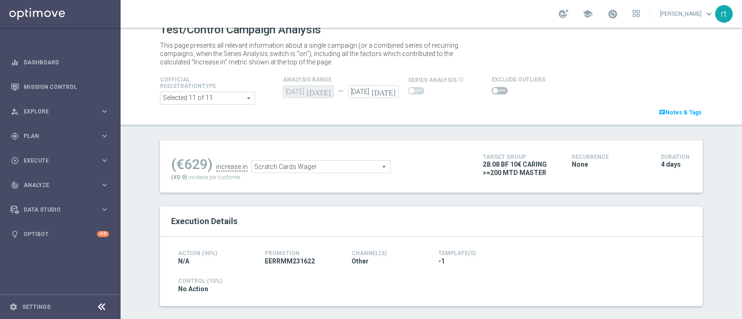
click at [493, 88] on span at bounding box center [499, 90] width 16 height 7
click at [493, 88] on input "checkbox" at bounding box center [499, 90] width 16 height 7
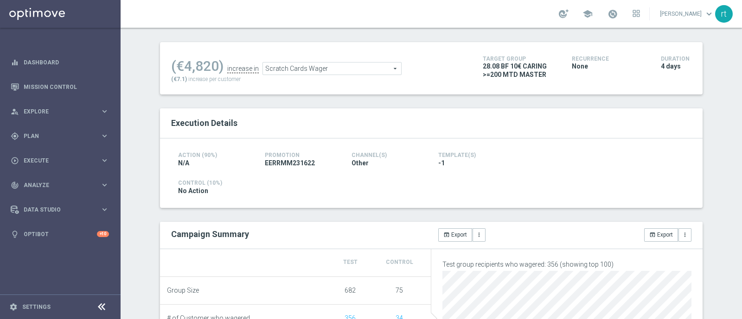
scroll to position [51, 0]
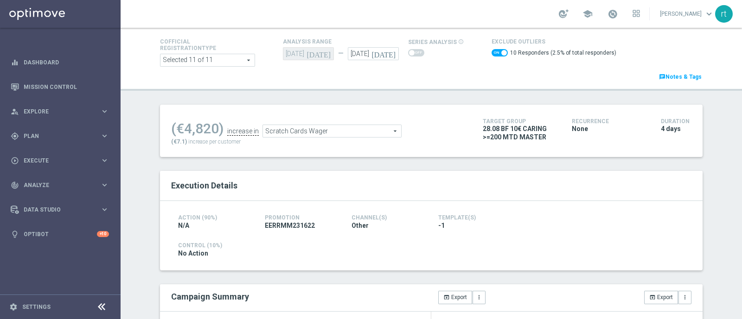
click at [491, 51] on span at bounding box center [499, 52] width 16 height 7
click at [491, 51] on input "checkbox" at bounding box center [499, 52] width 16 height 7
checkbox input "false"
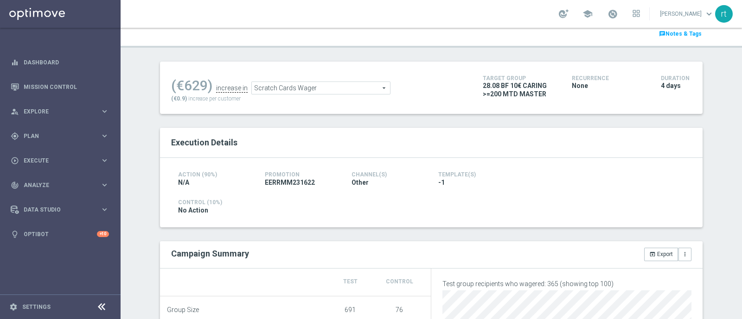
scroll to position [242, 0]
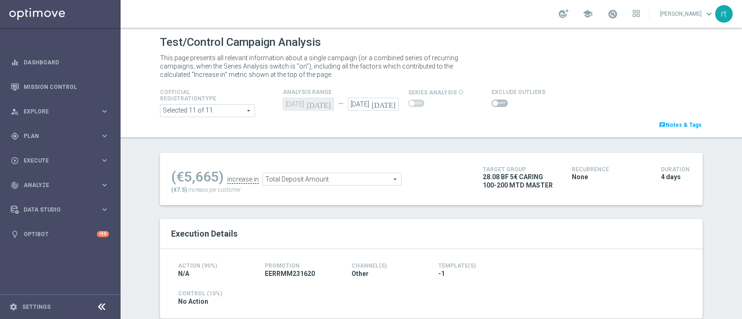
click at [491, 105] on span at bounding box center [499, 103] width 16 height 7
click at [491, 105] on input "checkbox" at bounding box center [499, 103] width 16 height 7
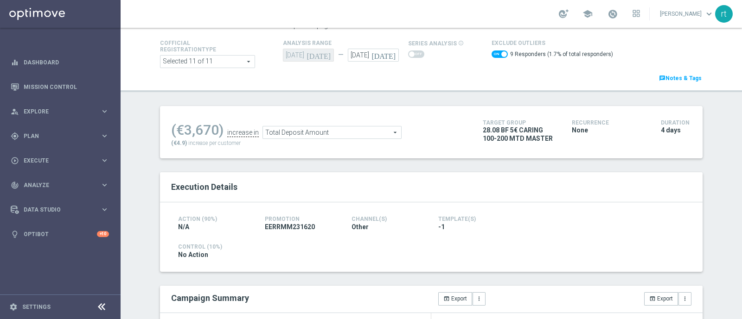
scroll to position [49, 0]
click at [492, 50] on div "9 Responders (1.7% of total responders)" at bounding box center [551, 55] width 121 height 13
click at [491, 54] on span at bounding box center [499, 54] width 16 height 7
click at [491, 54] on input "checkbox" at bounding box center [499, 54] width 16 height 7
checkbox input "false"
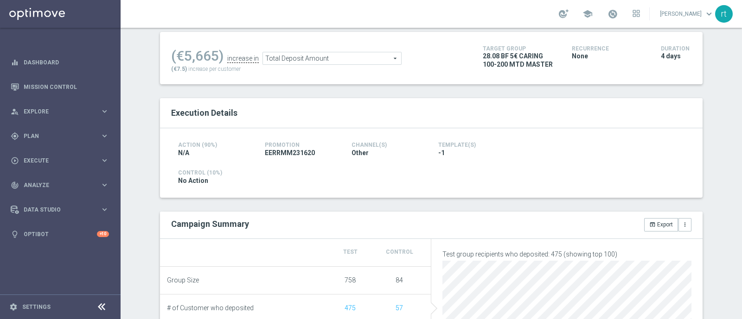
scroll to position [64, 0]
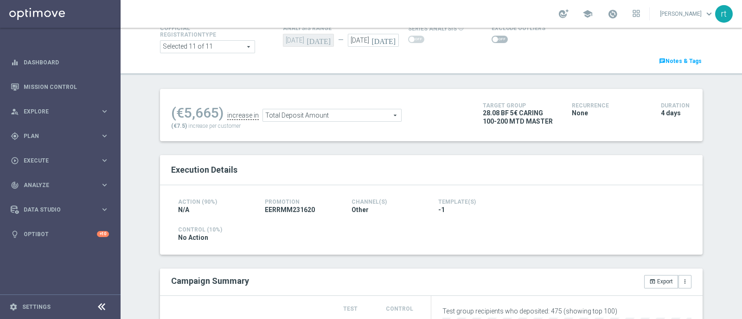
click at [274, 118] on span "Total Deposit Amount" at bounding box center [332, 115] width 138 height 12
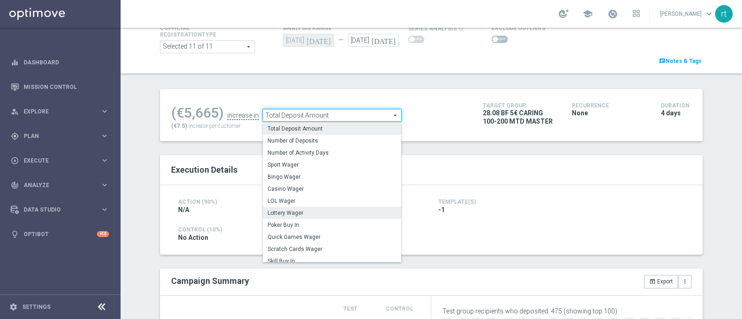
click at [283, 208] on label "Lottery Wager" at bounding box center [332, 213] width 138 height 12
type input "Lottery Wager"
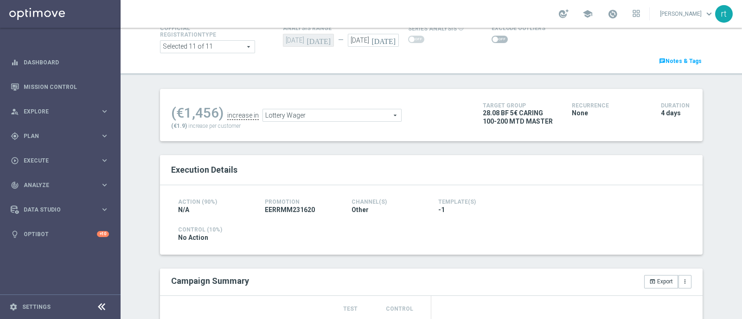
click at [494, 39] on span at bounding box center [499, 39] width 16 height 7
click at [494, 39] on input "checkbox" at bounding box center [499, 39] width 16 height 7
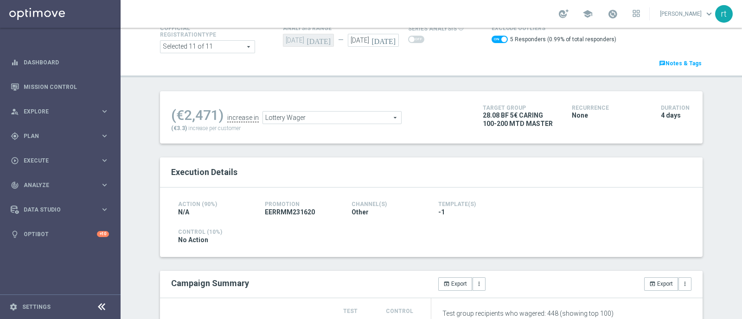
click at [491, 39] on span at bounding box center [499, 39] width 16 height 7
click at [491, 39] on input "checkbox" at bounding box center [499, 39] width 16 height 7
checkbox input "false"
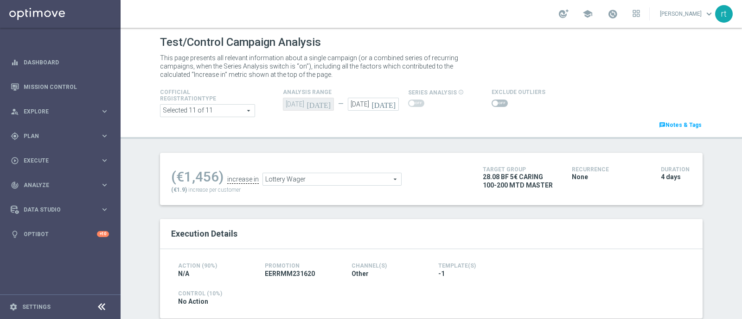
click at [597, 70] on div "This page presents all relevant information about a single campaign (or a combi…" at bounding box center [431, 66] width 556 height 30
click at [307, 138] on header "Test/Control Campaign Analysis This page presents all relevant information abou…" at bounding box center [431, 83] width 621 height 111
click at [372, 11] on div "school [PERSON_NAME] keyboard_arrow_down rt" at bounding box center [431, 14] width 621 height 28
click at [471, 222] on div "Execution Details" at bounding box center [431, 234] width 542 height 30
click at [441, 177] on ul "(€1,456) increase in Lottery Wager Lottery Wager arrow_drop_down search" at bounding box center [320, 175] width 302 height 22
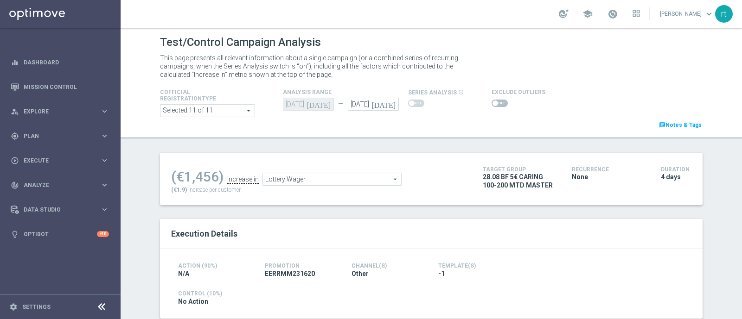
click at [297, 176] on span "Lottery Wager" at bounding box center [332, 179] width 138 height 12
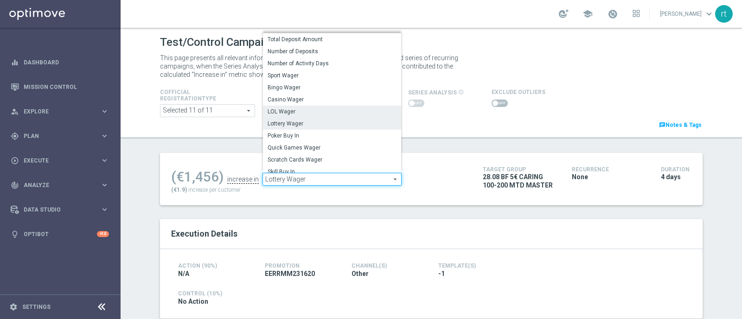
click at [290, 114] on span "LOL Wager" at bounding box center [331, 111] width 129 height 7
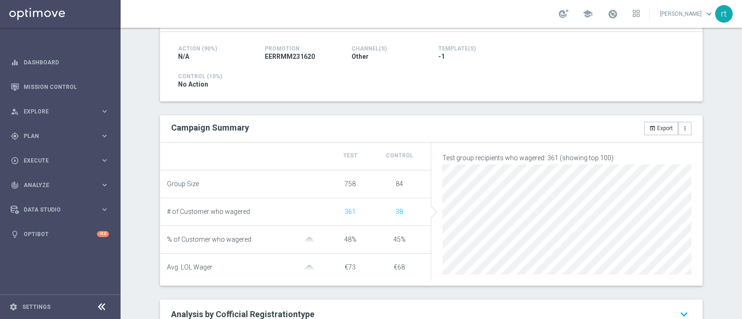
scroll to position [13, 0]
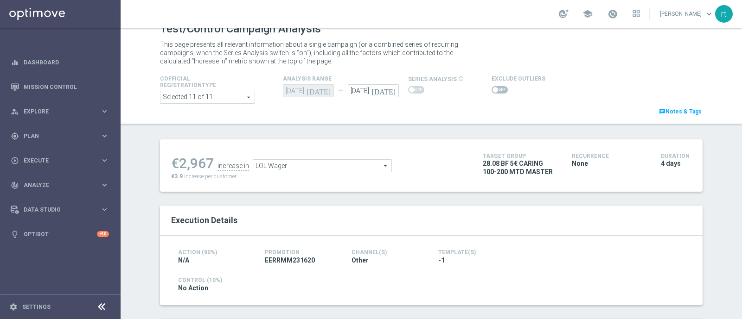
click at [265, 167] on span "LOL Wager" at bounding box center [322, 166] width 138 height 12
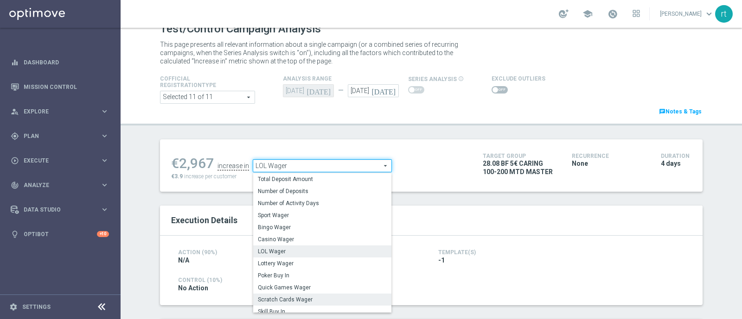
click at [284, 296] on span "Scratch Cards Wager" at bounding box center [322, 299] width 129 height 7
type input "Scratch Cards Wager"
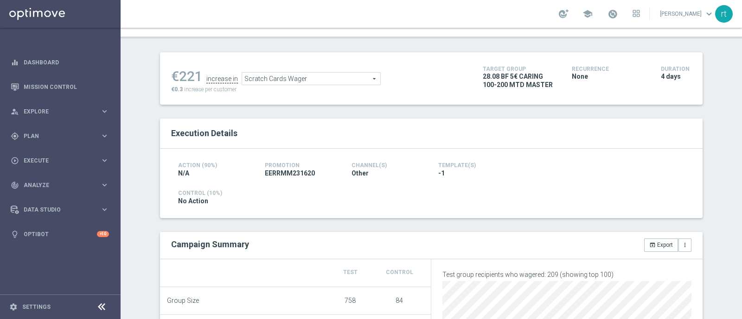
scroll to position [52, 0]
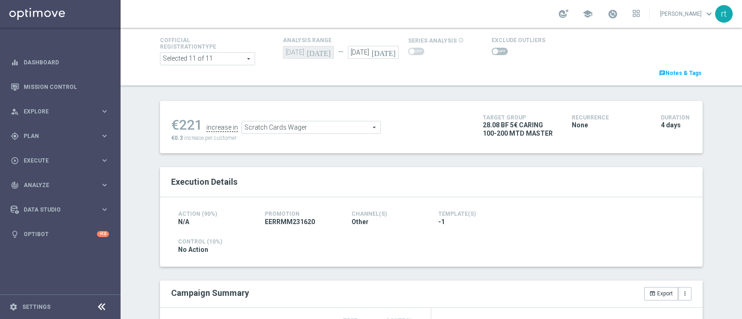
click at [491, 53] on span at bounding box center [499, 51] width 16 height 7
click at [491, 53] on input "checkbox" at bounding box center [499, 51] width 16 height 7
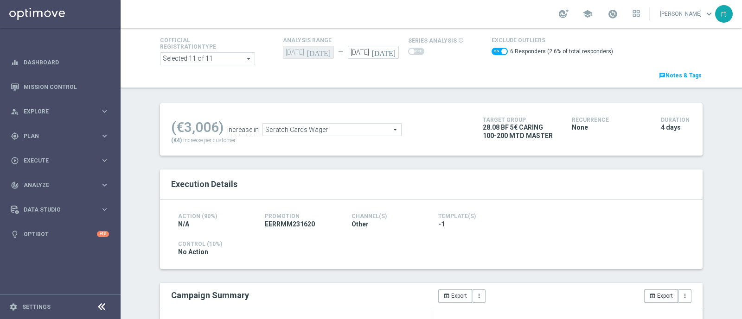
click at [491, 52] on span at bounding box center [499, 51] width 16 height 7
click at [491, 52] on input "checkbox" at bounding box center [499, 51] width 16 height 7
checkbox input "false"
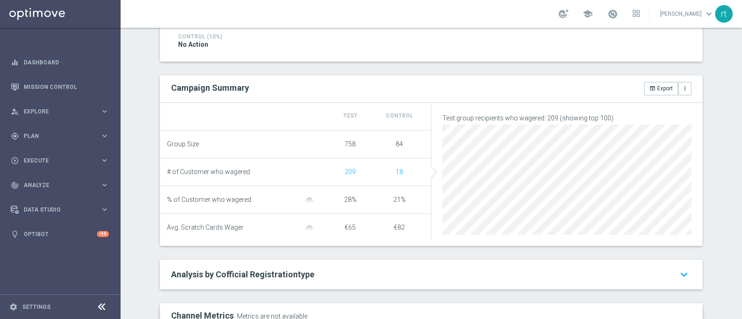
scroll to position [69, 0]
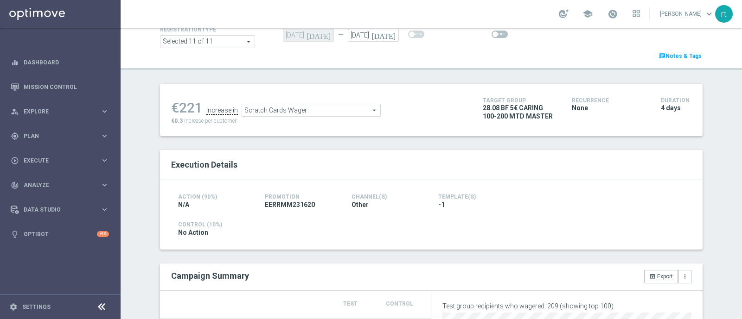
click at [301, 118] on div "€221 increase in Scratch Cards Wager Scratch Cards Wager arrow_drop_down search…" at bounding box center [320, 110] width 298 height 30
click at [297, 111] on span "Scratch Cards Wager" at bounding box center [311, 110] width 138 height 12
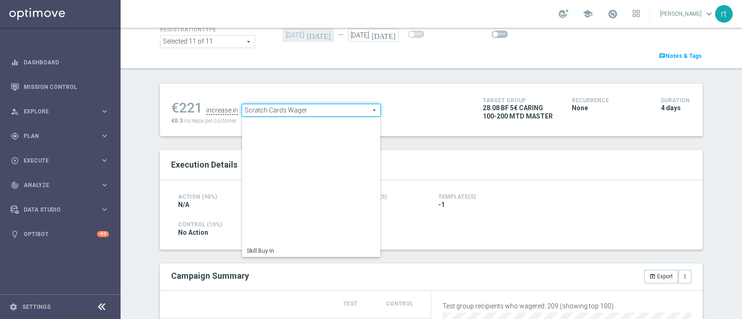
scroll to position [133, 0]
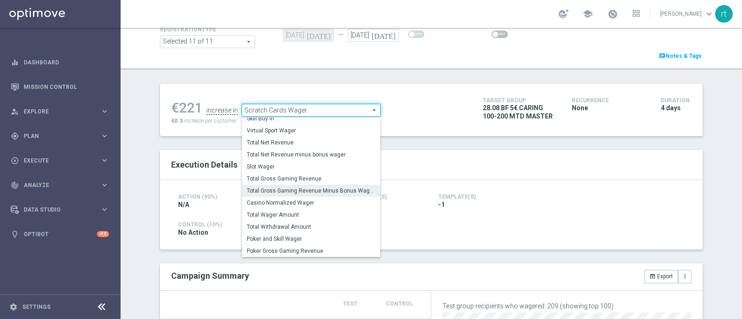
click at [283, 191] on span "Total Gross Gaming Revenue Minus Bonus Wagared" at bounding box center [311, 190] width 129 height 7
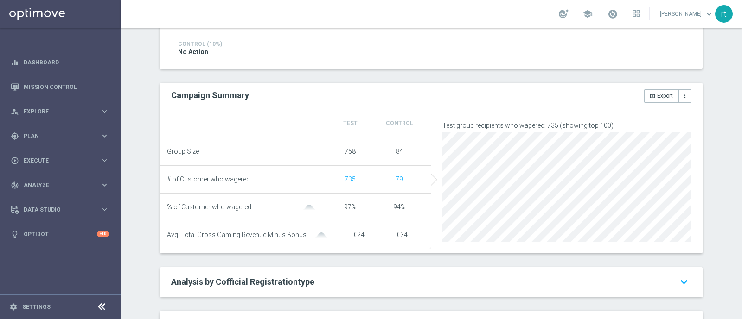
scroll to position [35, 0]
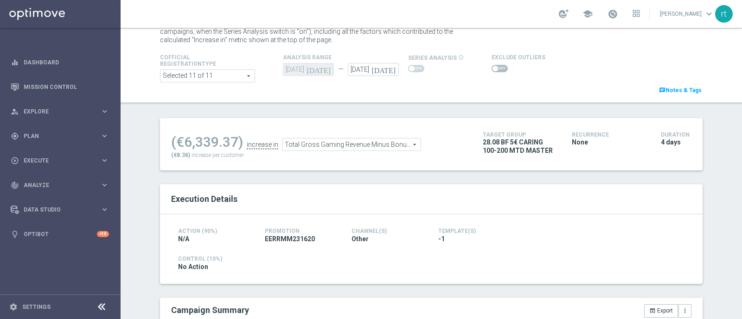
click at [328, 142] on span "Total Gross Gaming Revenue Minus Bonus Wagared" at bounding box center [351, 145] width 138 height 12
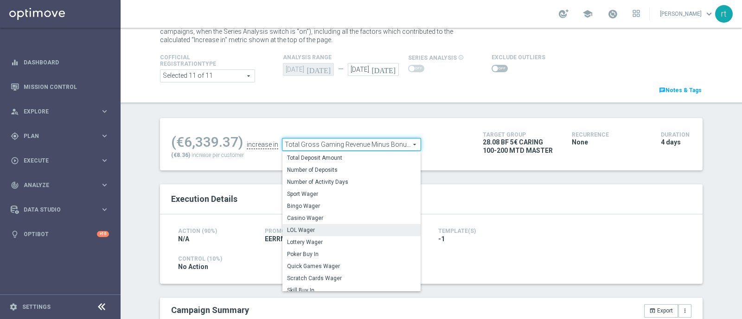
click at [304, 228] on span "LOL Wager" at bounding box center [351, 230] width 129 height 7
type input "LOL Wager"
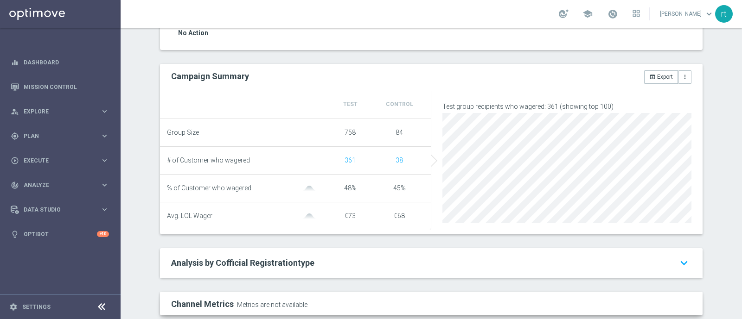
scroll to position [119, 0]
